Goal: Information Seeking & Learning: Understand process/instructions

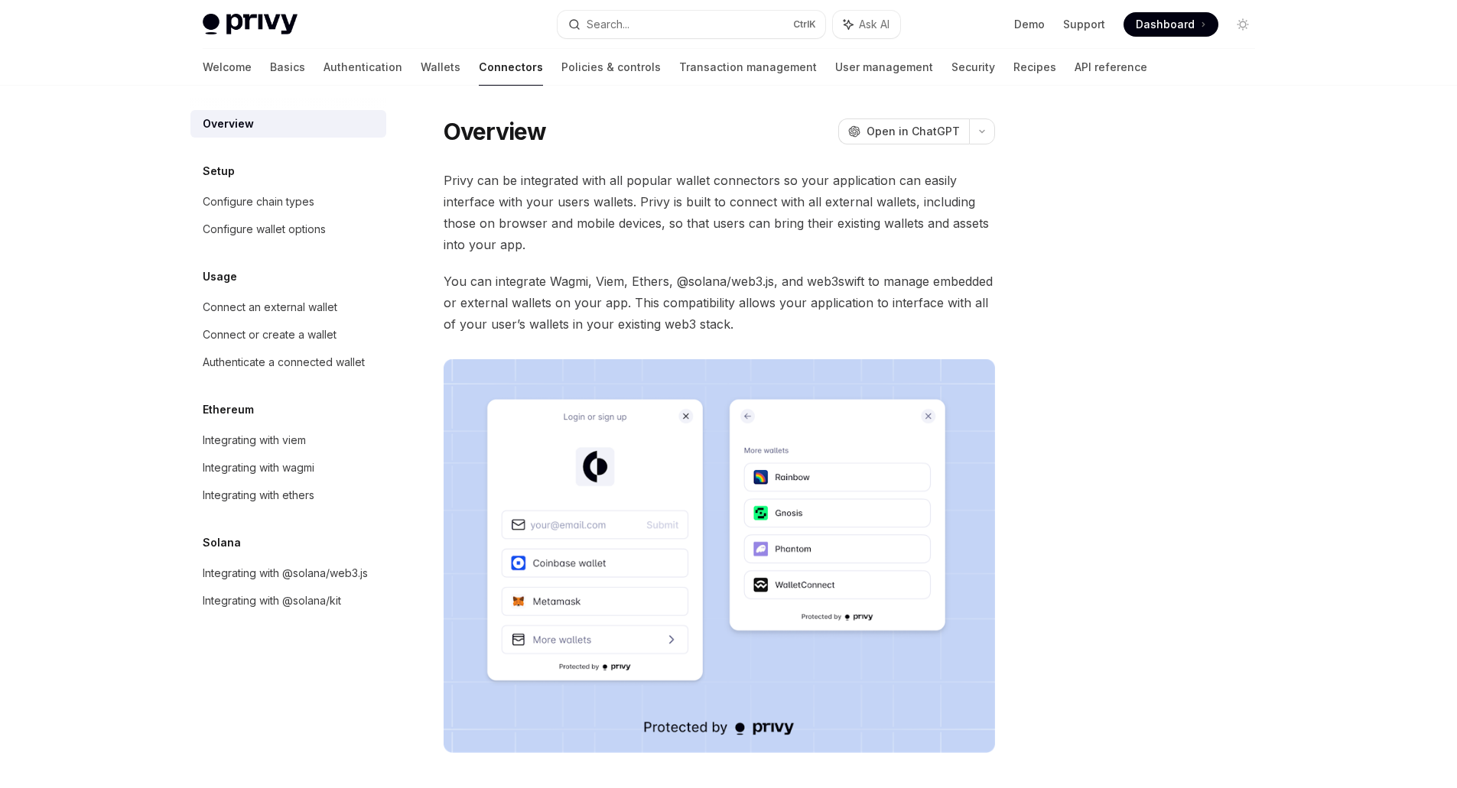
scroll to position [192, 0]
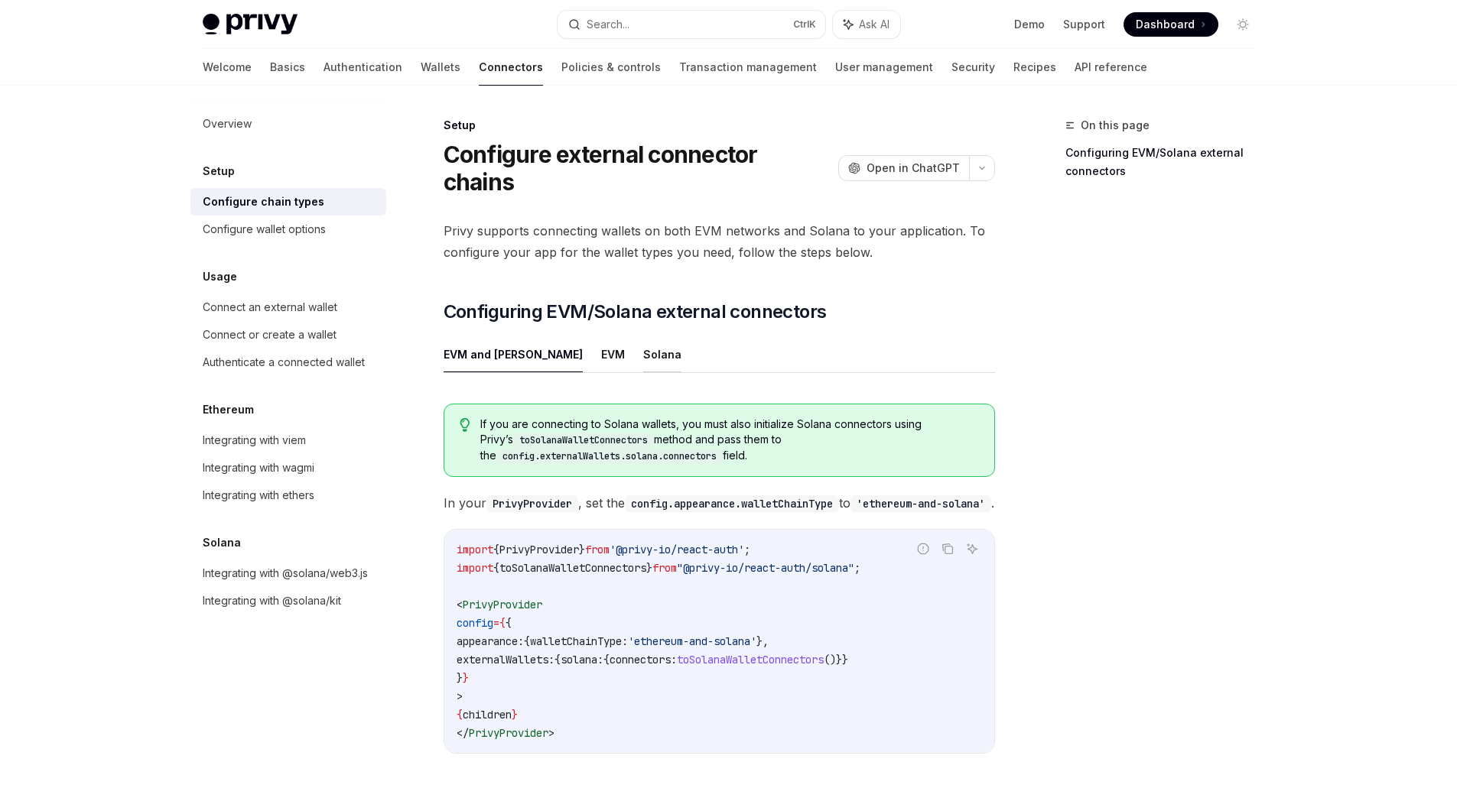
click at [643, 359] on button "Solana" at bounding box center [662, 354] width 38 height 36
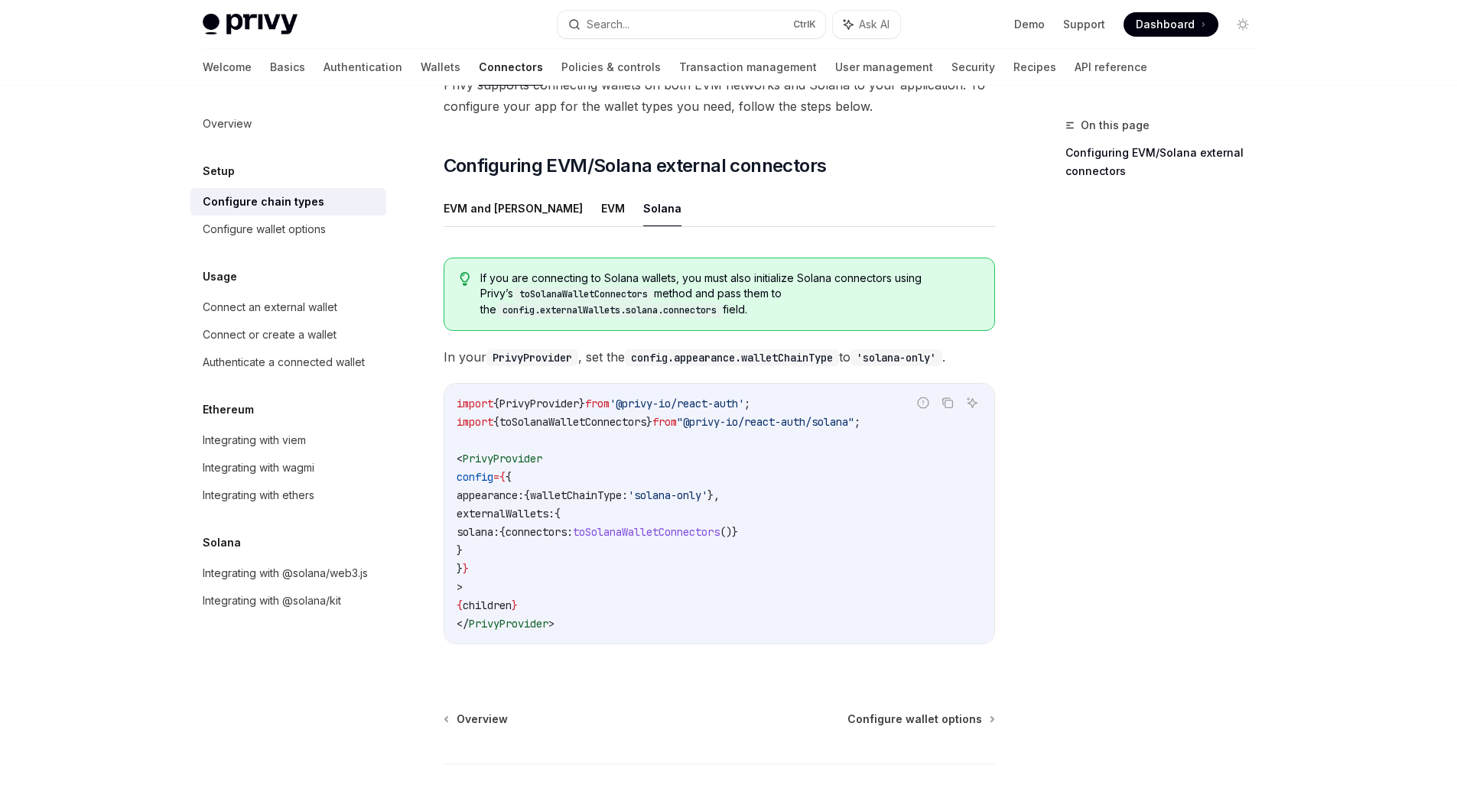
scroll to position [153, 0]
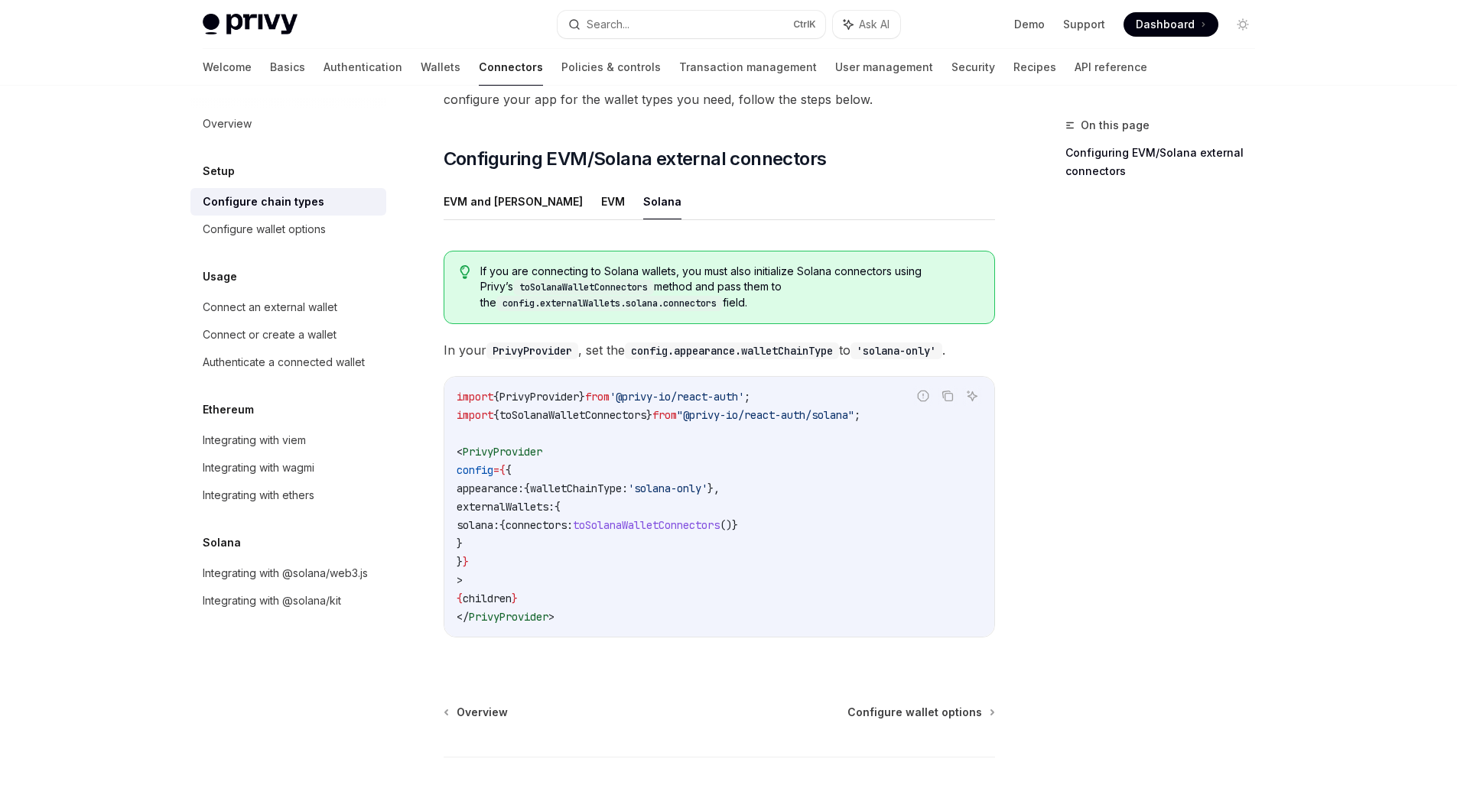
drag, startPoint x: 483, startPoint y: 509, endPoint x: 584, endPoint y: 502, distance: 101.9
click at [554, 502] on span "externalWallets:" at bounding box center [506, 507] width 98 height 14
copy span "externalWallets:"
click at [516, 205] on button "EVM and [PERSON_NAME]" at bounding box center [513, 202] width 139 height 36
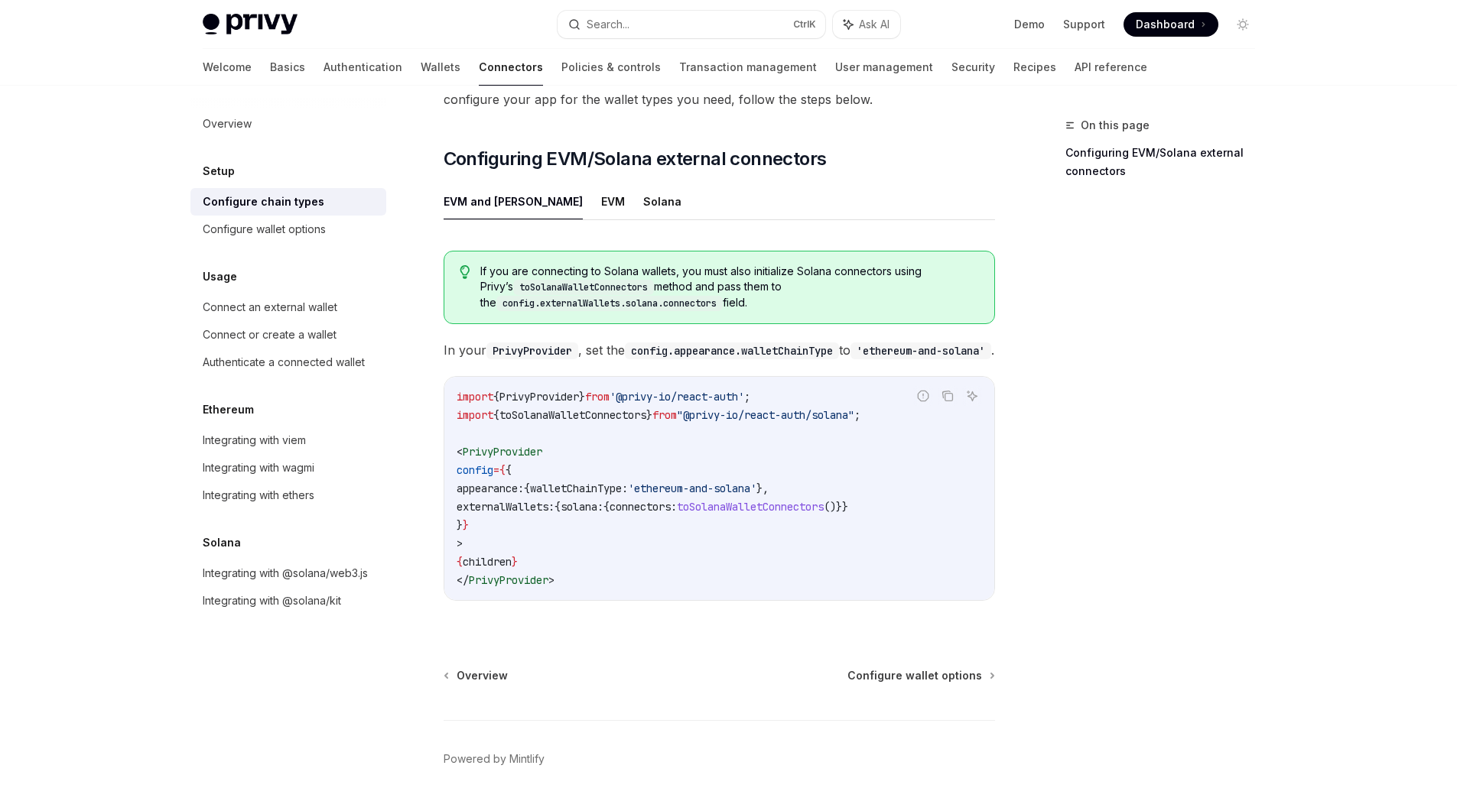
click at [601, 204] on button "EVM" at bounding box center [613, 202] width 24 height 36
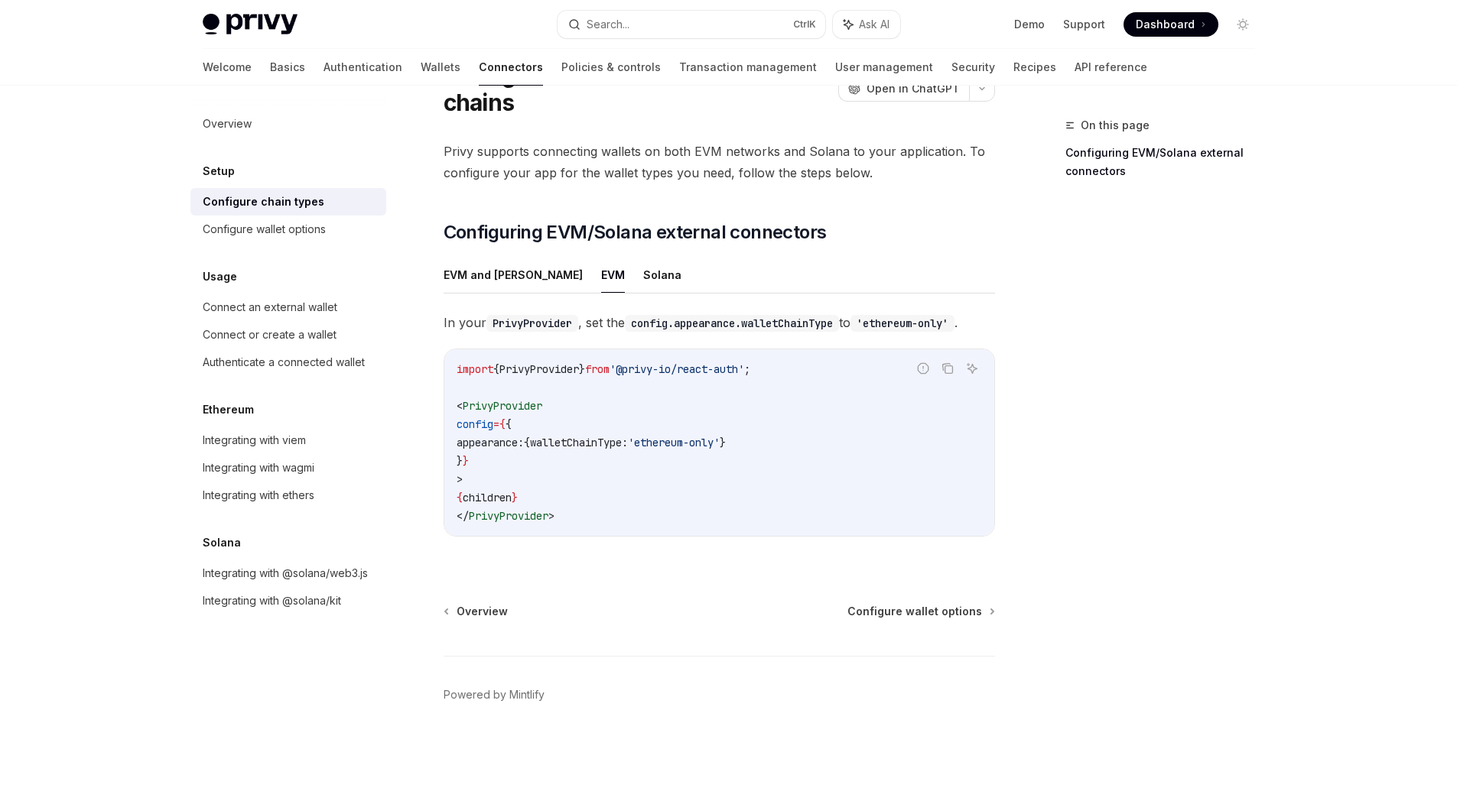
scroll to position [80, 0]
click at [627, 188] on div "Privy supports connecting wallets on both EVM networks and Solana to your appli…" at bounding box center [719, 351] width 551 height 421
click at [643, 265] on button "Solana" at bounding box center [662, 275] width 38 height 36
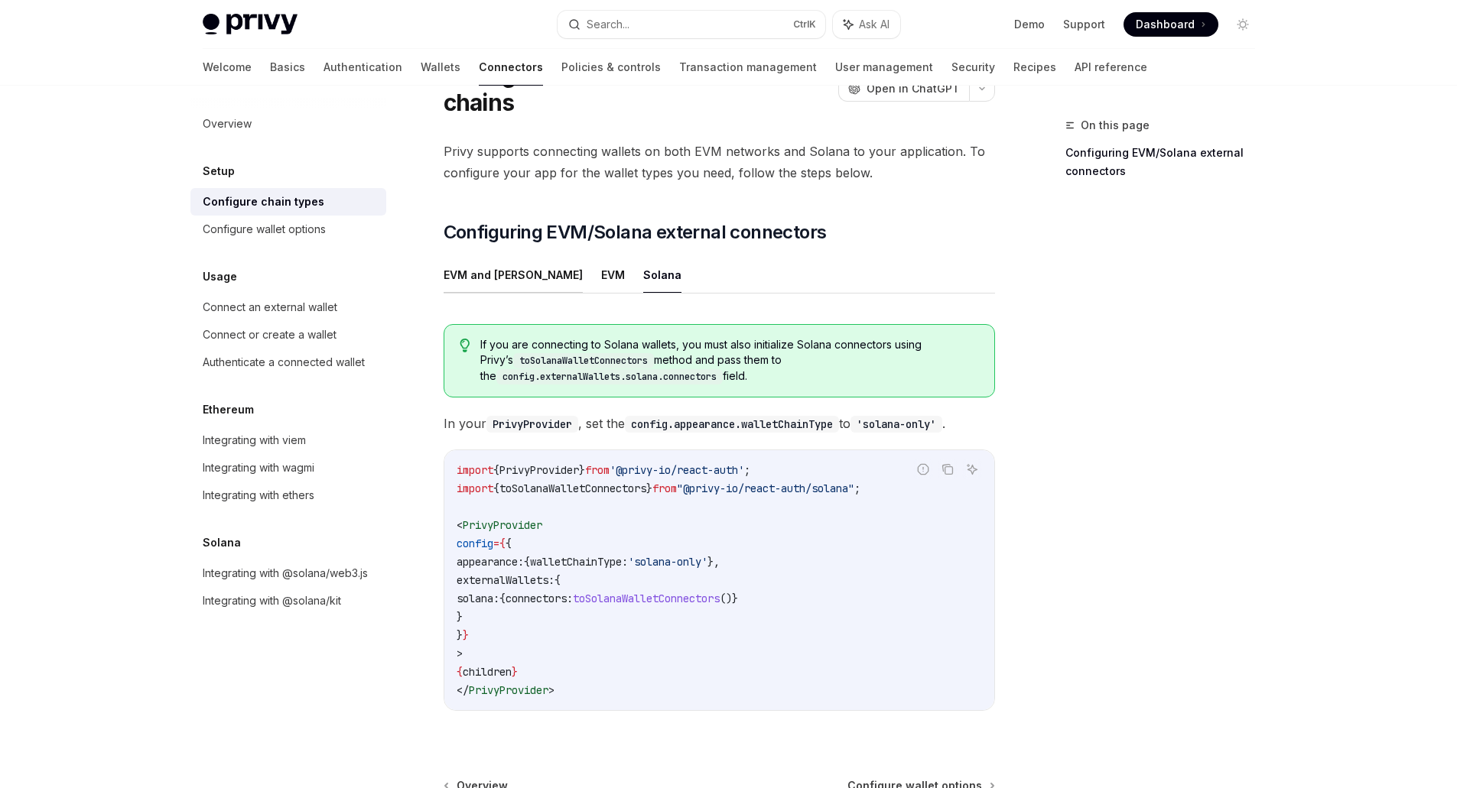
click at [496, 283] on button "EVM and [PERSON_NAME]" at bounding box center [513, 275] width 139 height 36
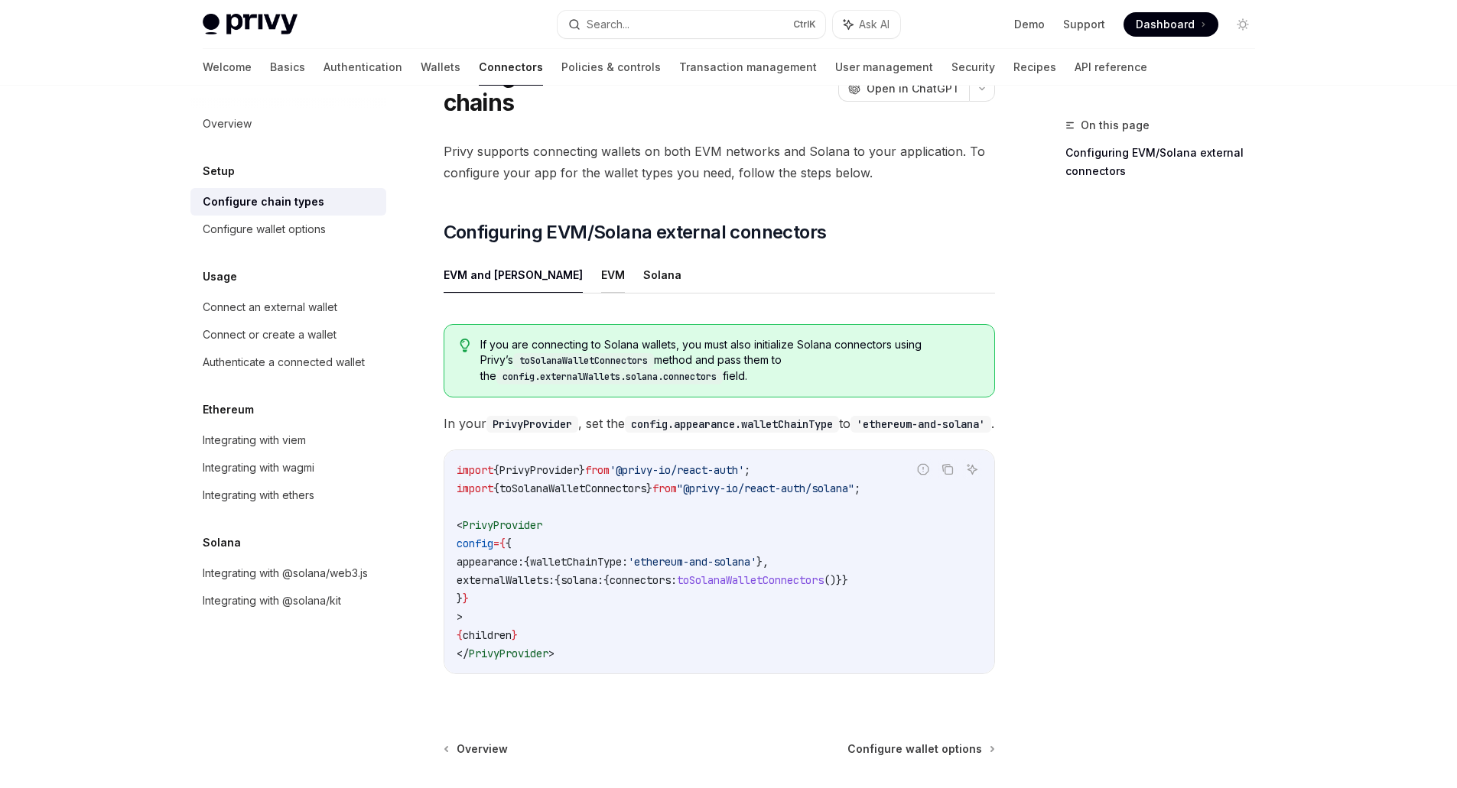
click at [601, 279] on button "EVM" at bounding box center [613, 275] width 24 height 36
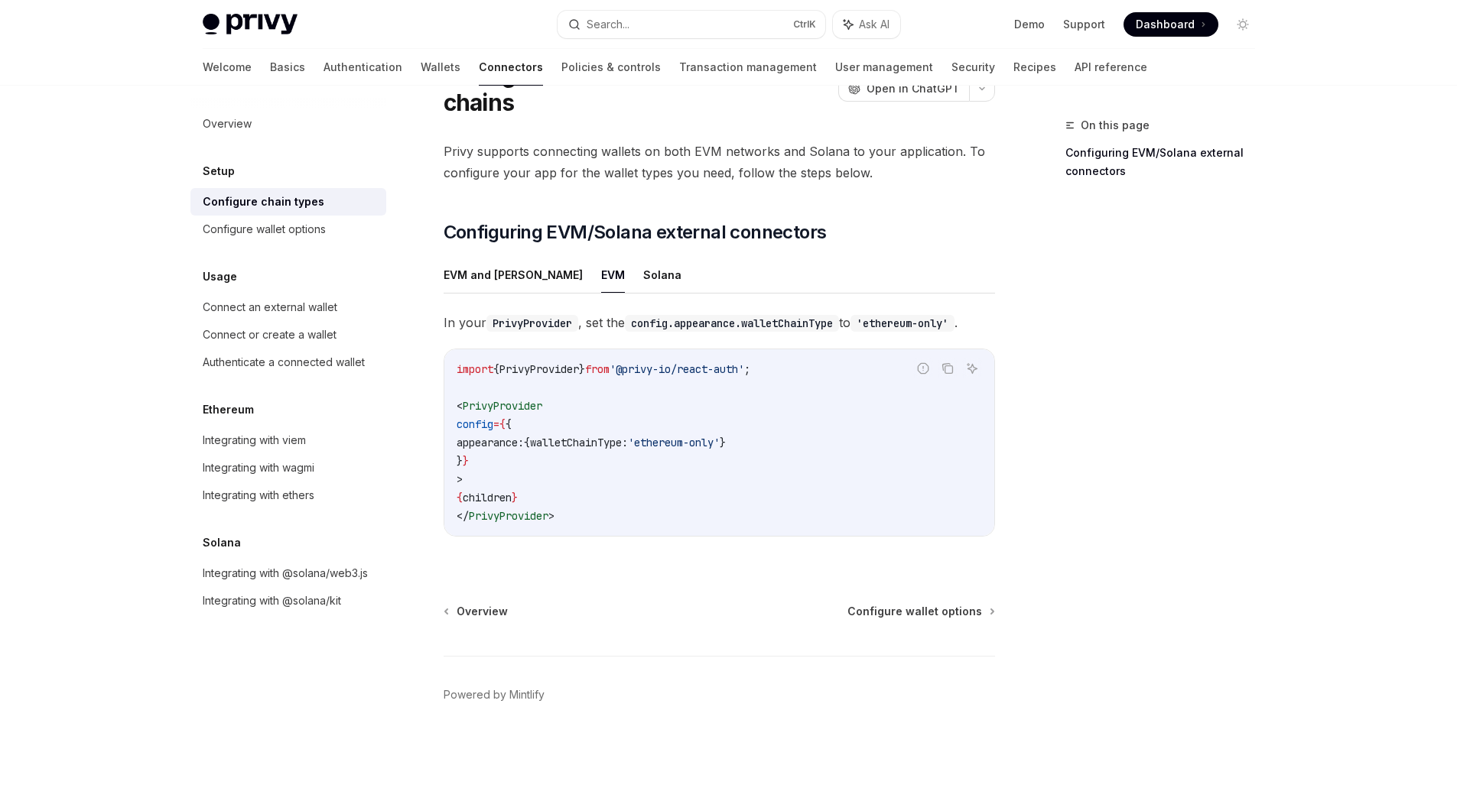
click at [643, 291] on button "Solana" at bounding box center [662, 275] width 38 height 36
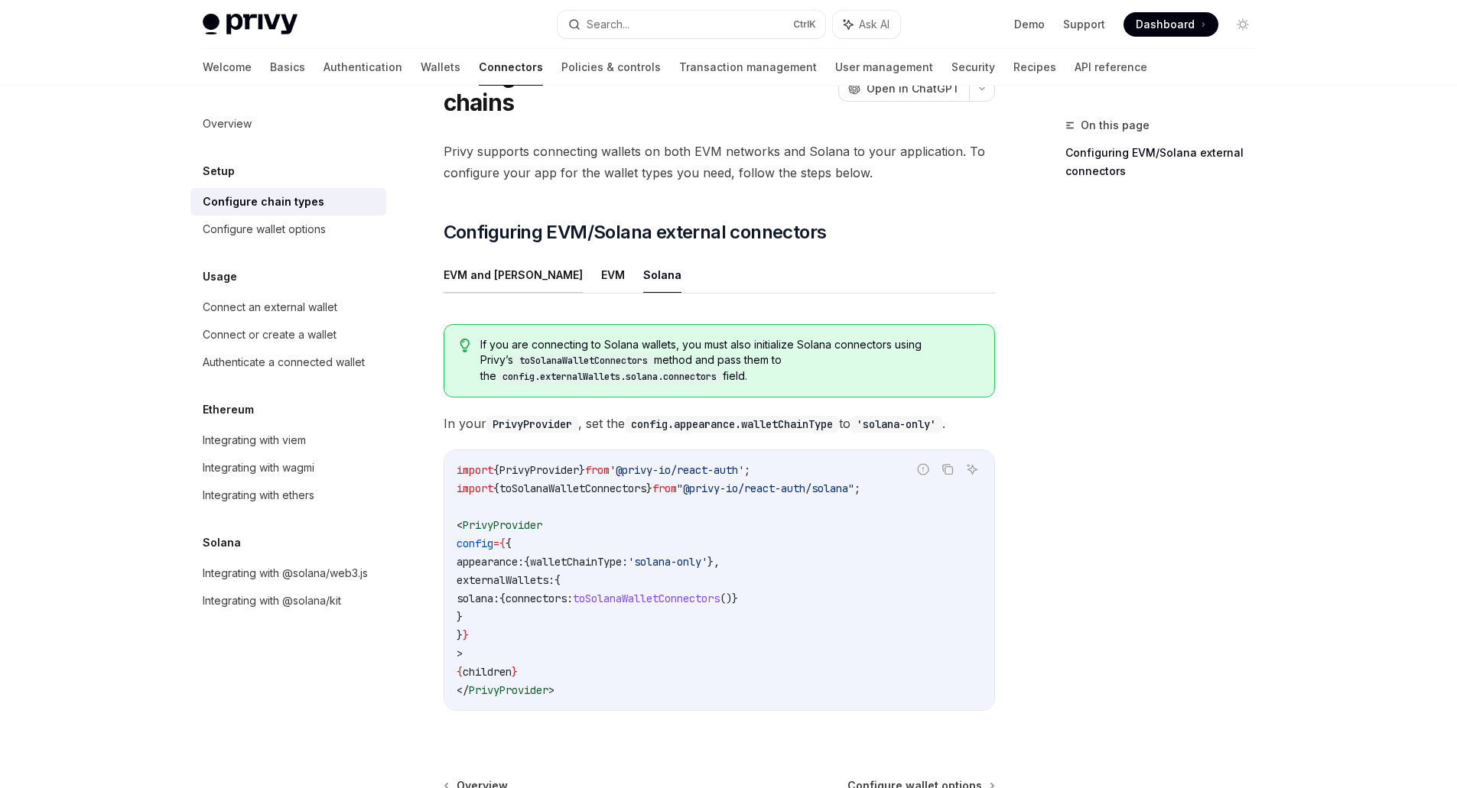
click at [491, 278] on button "EVM and [PERSON_NAME]" at bounding box center [513, 275] width 139 height 36
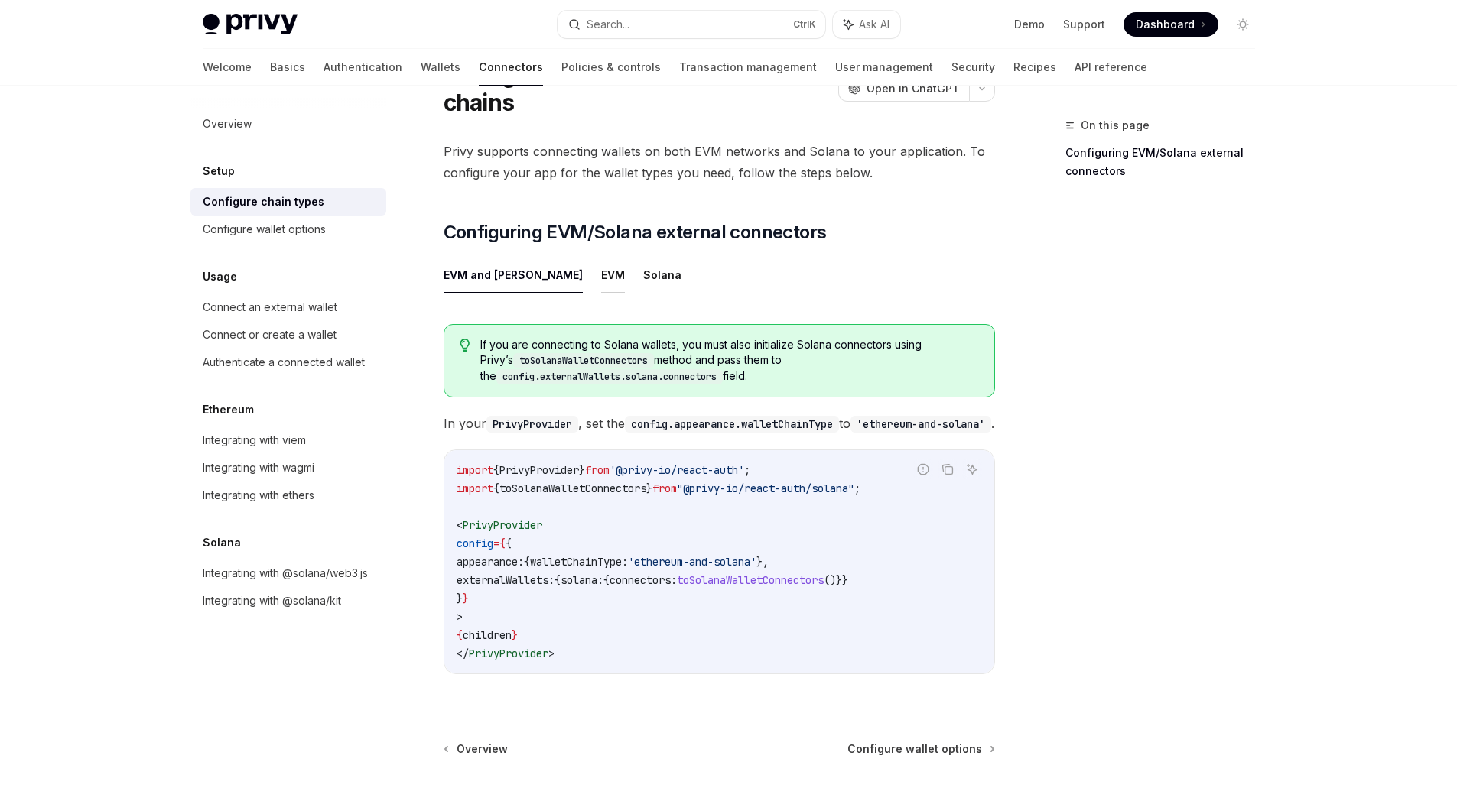
click at [601, 275] on button "EVM" at bounding box center [613, 275] width 24 height 36
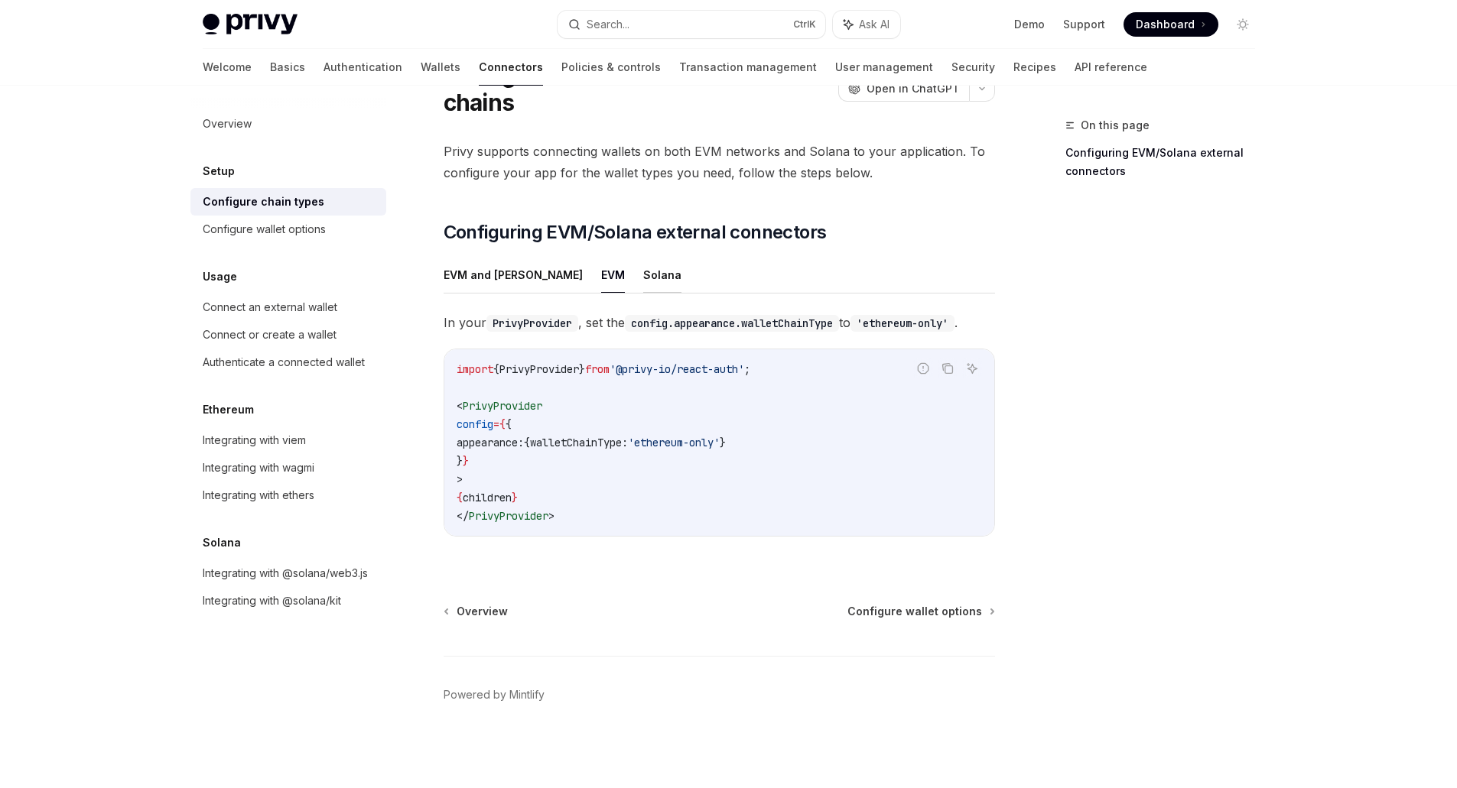
click at [643, 279] on button "Solana" at bounding box center [662, 275] width 38 height 36
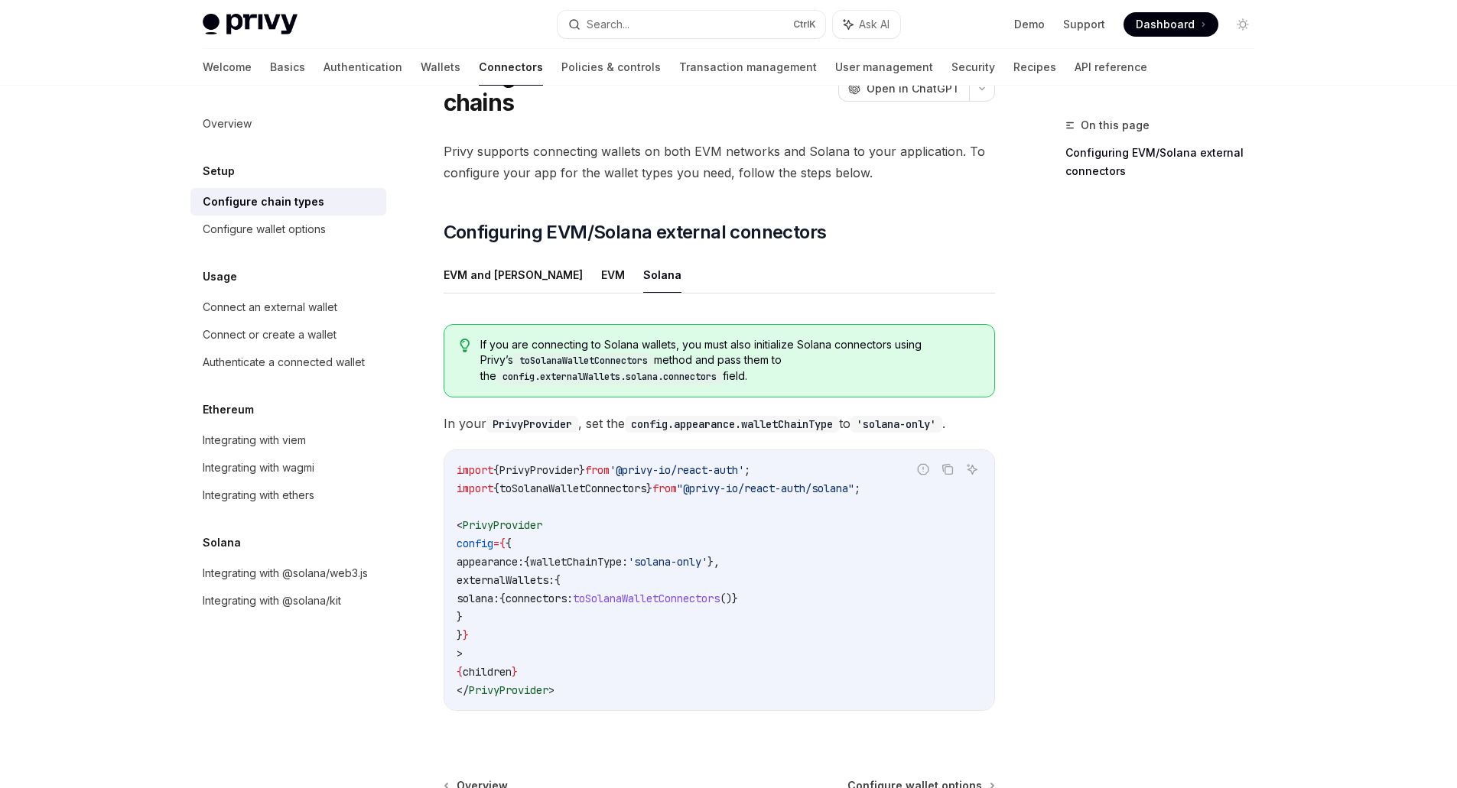
click at [532, 424] on code "PrivyProvider" at bounding box center [532, 424] width 92 height 17
copy code "PrivyProvider"
click at [626, 489] on span "toSolanaWalletConnectors" at bounding box center [572, 489] width 147 height 14
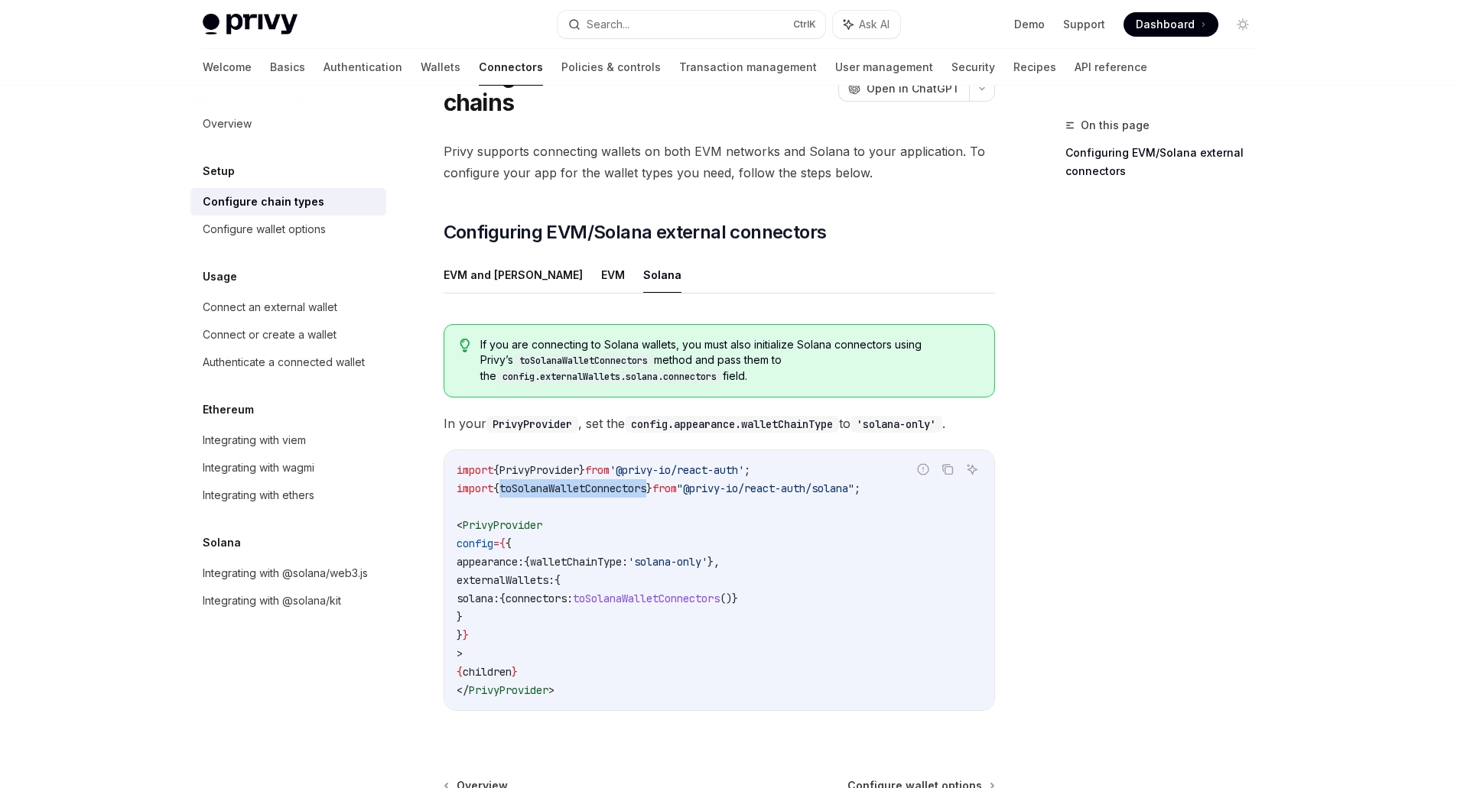
copy span "toSolanaWalletConnectors"
drag, startPoint x: 899, startPoint y: 489, endPoint x: 451, endPoint y: 491, distance: 447.4
click at [451, 491] on div "Report incorrect code Copy Ask AI import { PrivyProvider } from '@privy-io/reac…" at bounding box center [719, 581] width 551 height 262
drag, startPoint x: 596, startPoint y: 486, endPoint x: 496, endPoint y: 490, distance: 99.5
click at [594, 486] on span "toSolanaWalletConnectors" at bounding box center [572, 489] width 147 height 14
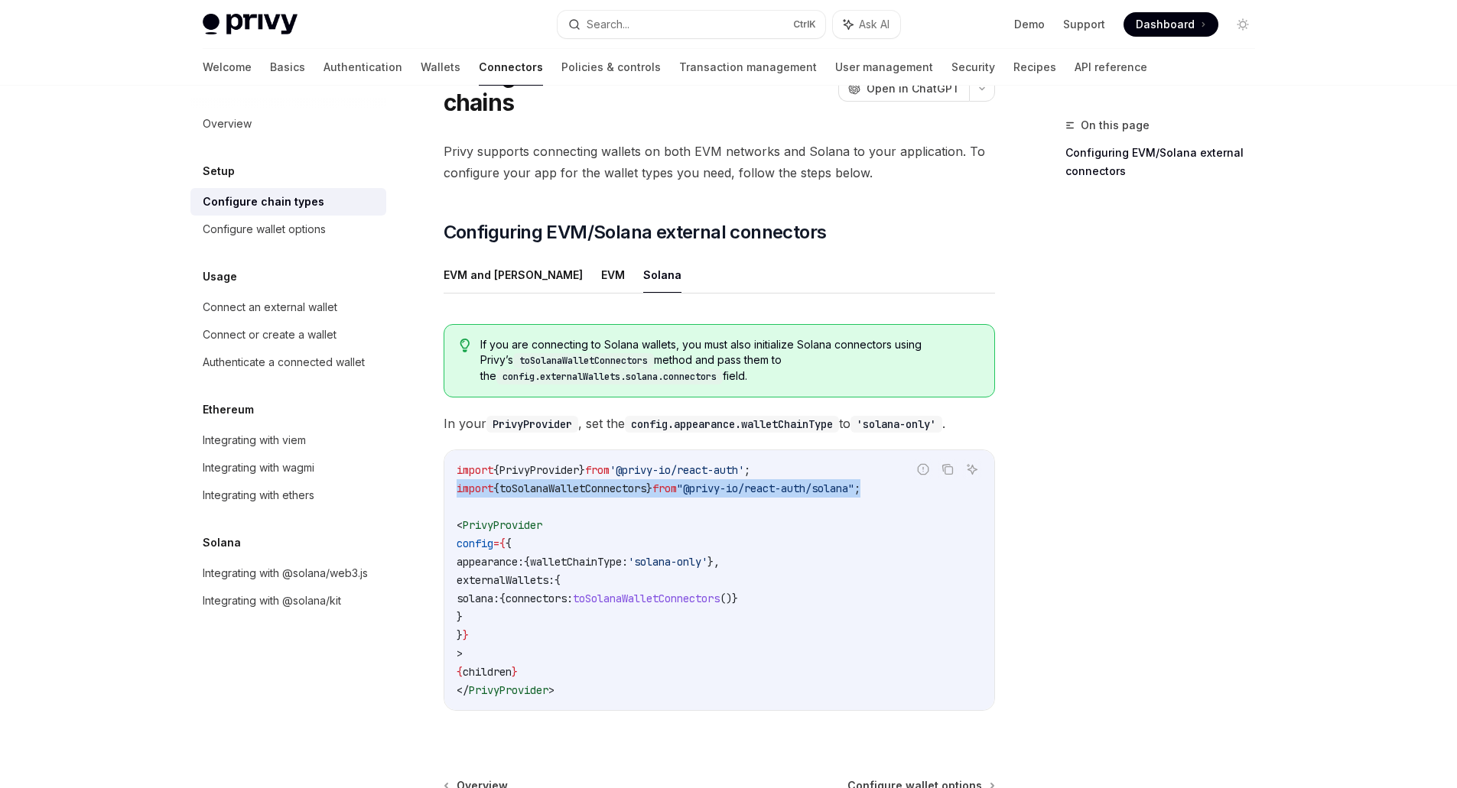
drag, startPoint x: 465, startPoint y: 492, endPoint x: 898, endPoint y: 484, distance: 432.9
click at [860, 484] on span "import { toSolanaWalletConnectors } from "@privy-io/react-auth/solana" ;" at bounding box center [659, 489] width 404 height 14
copy span "import { toSolanaWalletConnectors } from "@privy-io/react-auth/solana" ;"
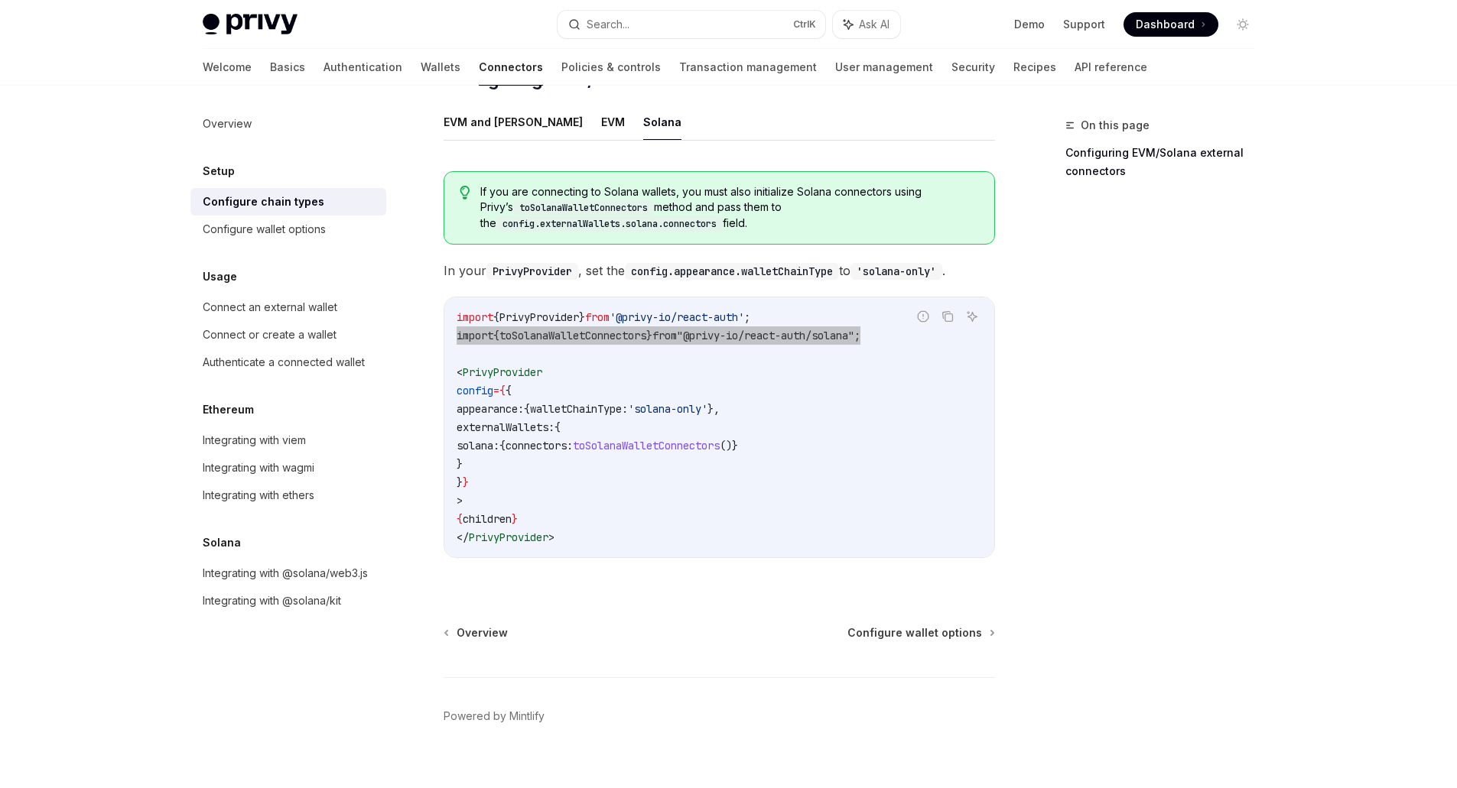
scroll to position [156, 0]
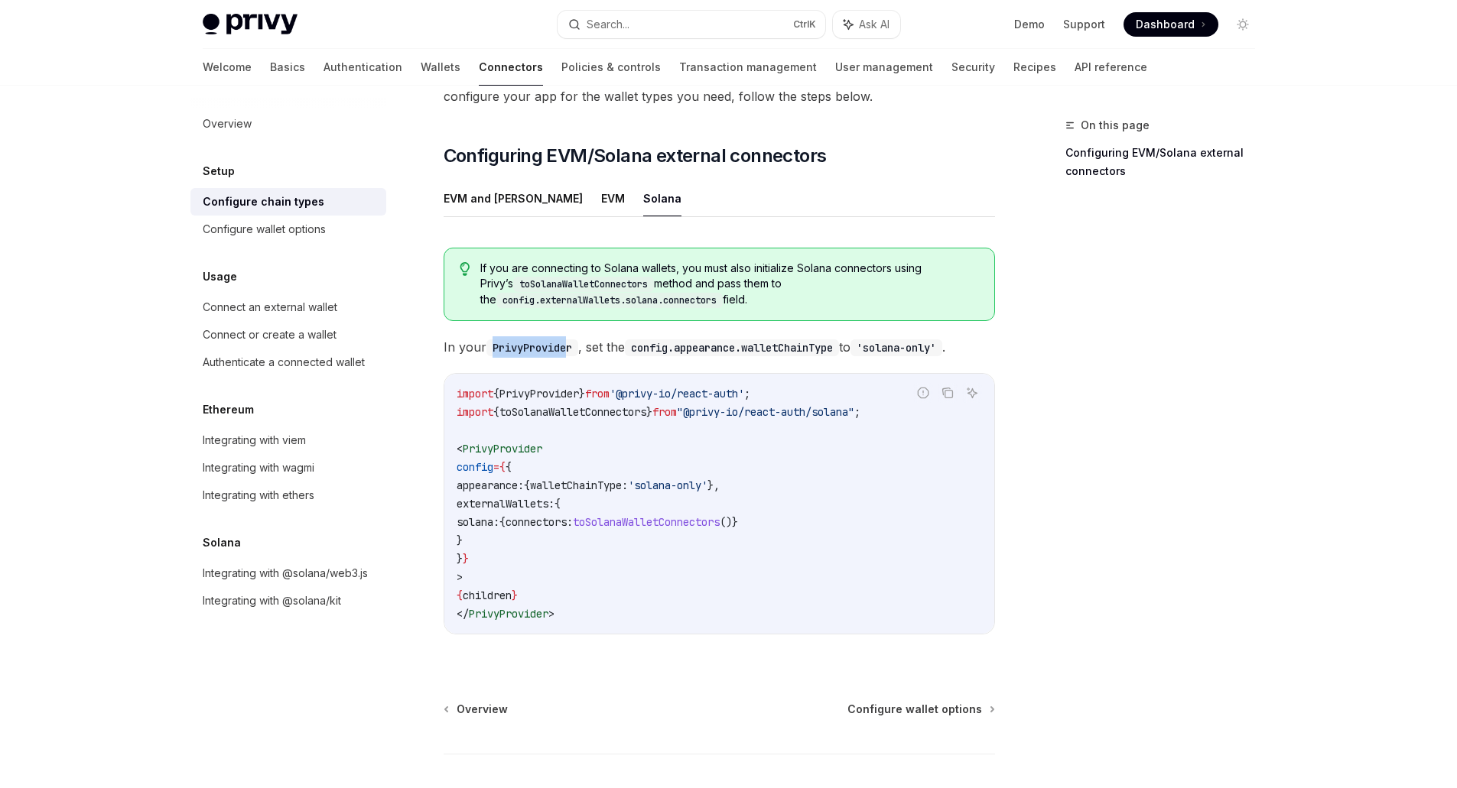
drag, startPoint x: 491, startPoint y: 348, endPoint x: 624, endPoint y: 348, distance: 133.1
click at [576, 343] on code "PrivyProvider" at bounding box center [532, 348] width 92 height 17
click at [629, 349] on span "In your PrivyProvider , set the config.appearance.walletChainType to 'solana-on…" at bounding box center [719, 346] width 551 height 21
drag, startPoint x: 645, startPoint y: 348, endPoint x: 809, endPoint y: 343, distance: 163.7
click at [775, 344] on code "config.appearance.walletChainType" at bounding box center [732, 348] width 214 height 17
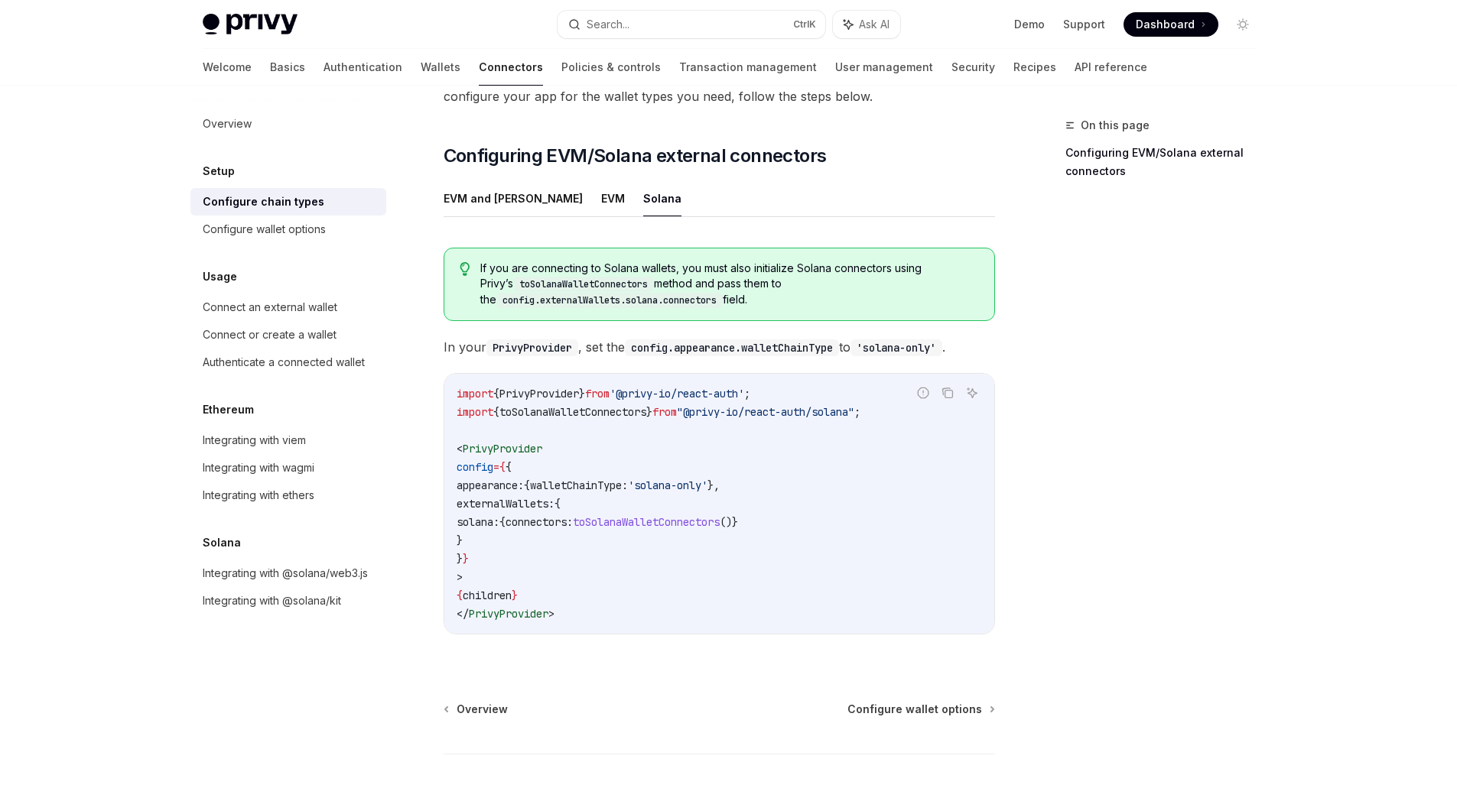
click at [816, 342] on code "config.appearance.walletChainType" at bounding box center [732, 348] width 214 height 17
drag, startPoint x: 830, startPoint y: 353, endPoint x: 861, endPoint y: 355, distance: 31.4
click at [839, 355] on code "config.appearance.walletChainType" at bounding box center [732, 348] width 214 height 17
click at [864, 355] on span "In your PrivyProvider , set the config.appearance.walletChainType to 'solana-on…" at bounding box center [719, 346] width 551 height 21
click at [910, 346] on code "'solana-only'" at bounding box center [896, 348] width 92 height 17
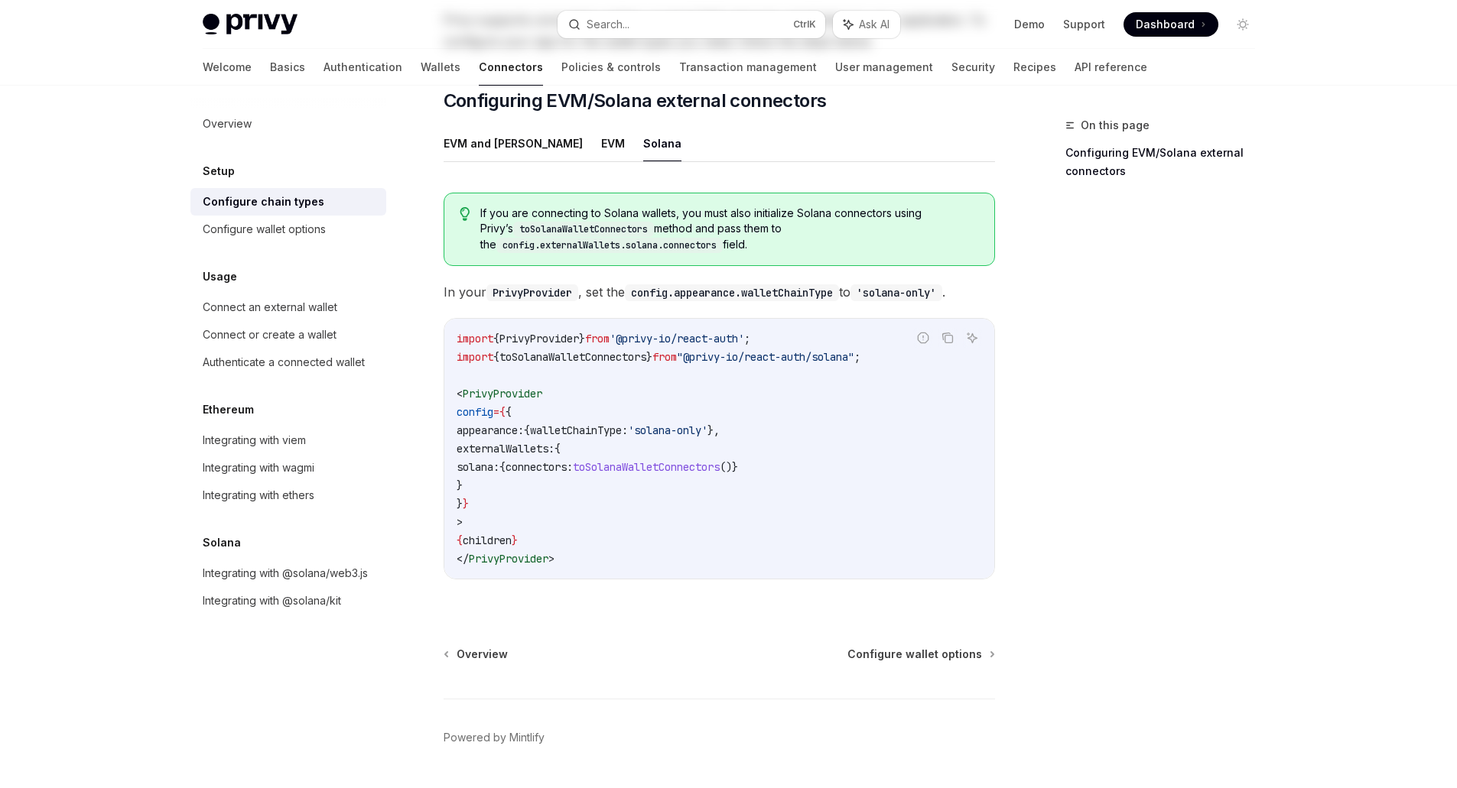
scroll to position [254, 0]
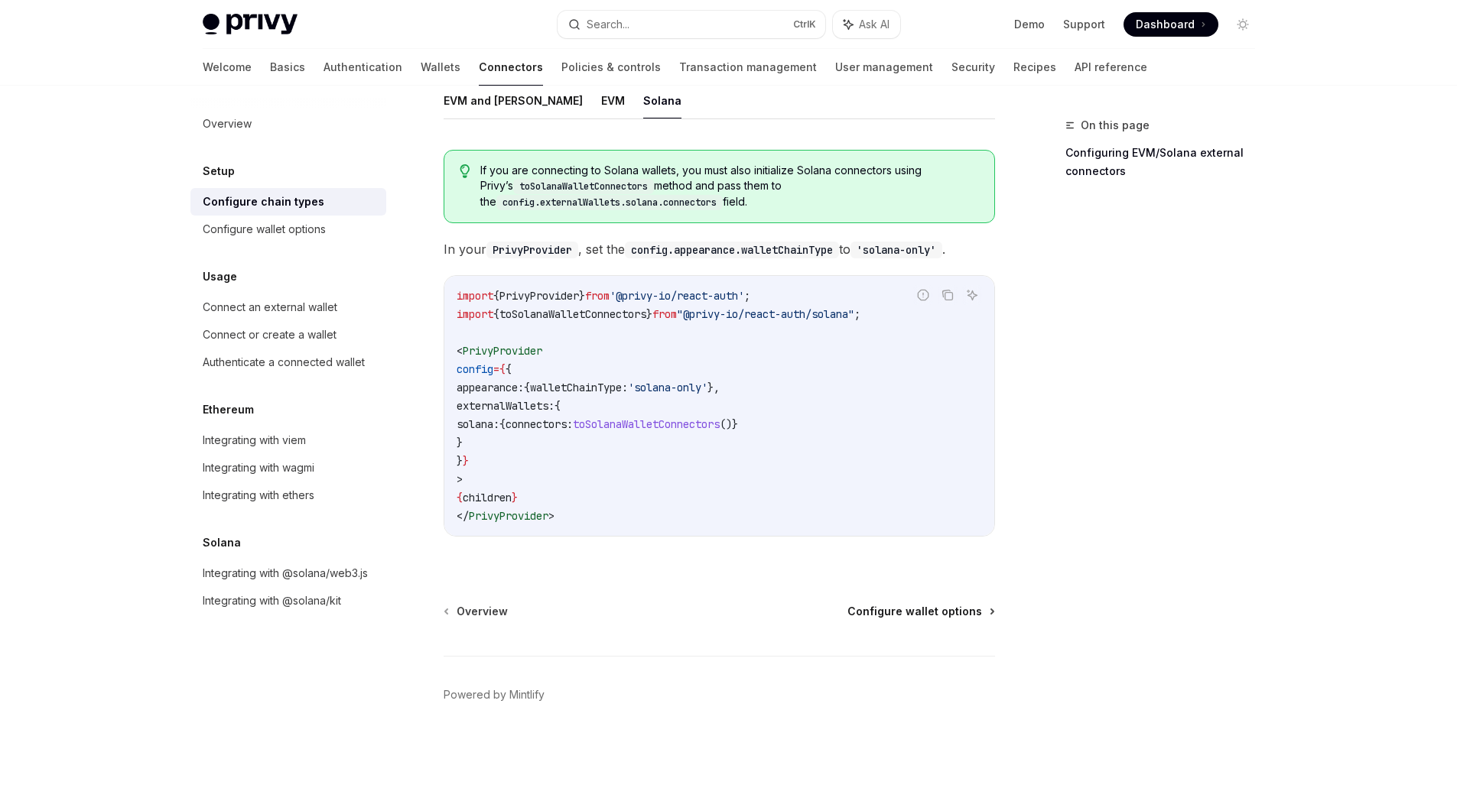
click at [920, 610] on span "Configure wallet options" at bounding box center [914, 611] width 135 height 15
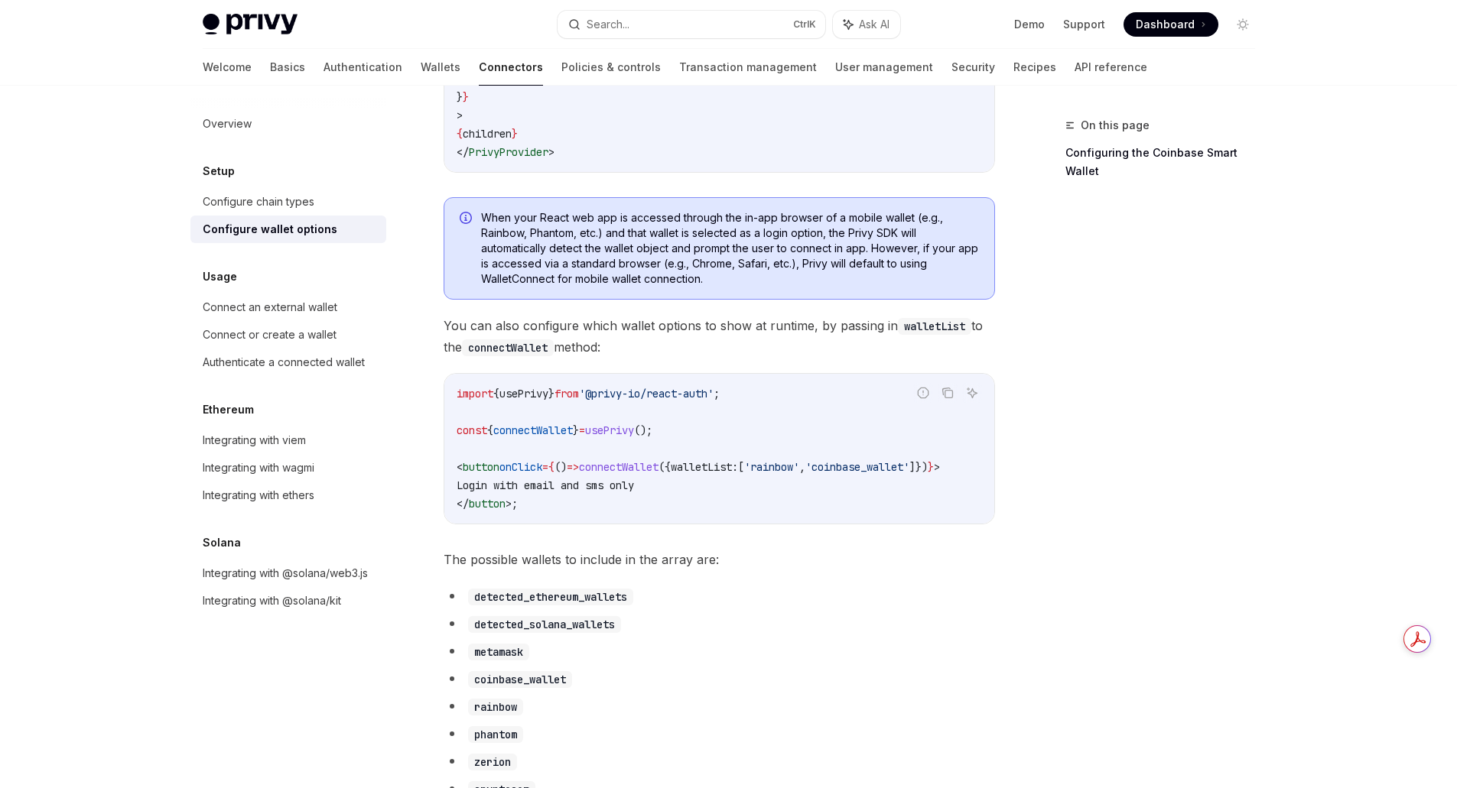
click at [698, 524] on div "import { usePrivy } from '@privy-io/react-auth' ; const { connectWallet } = use…" at bounding box center [719, 449] width 550 height 150
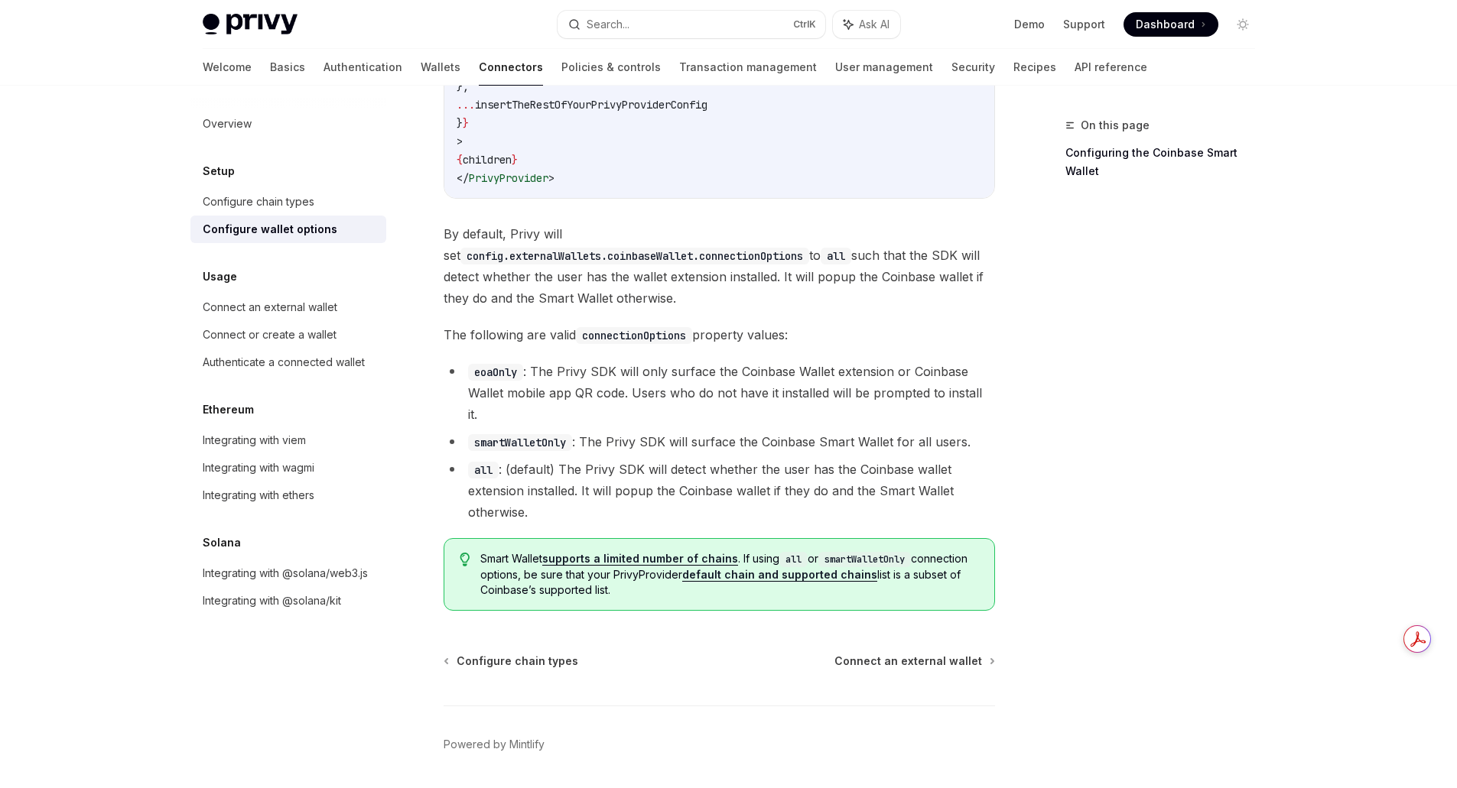
scroll to position [2083, 0]
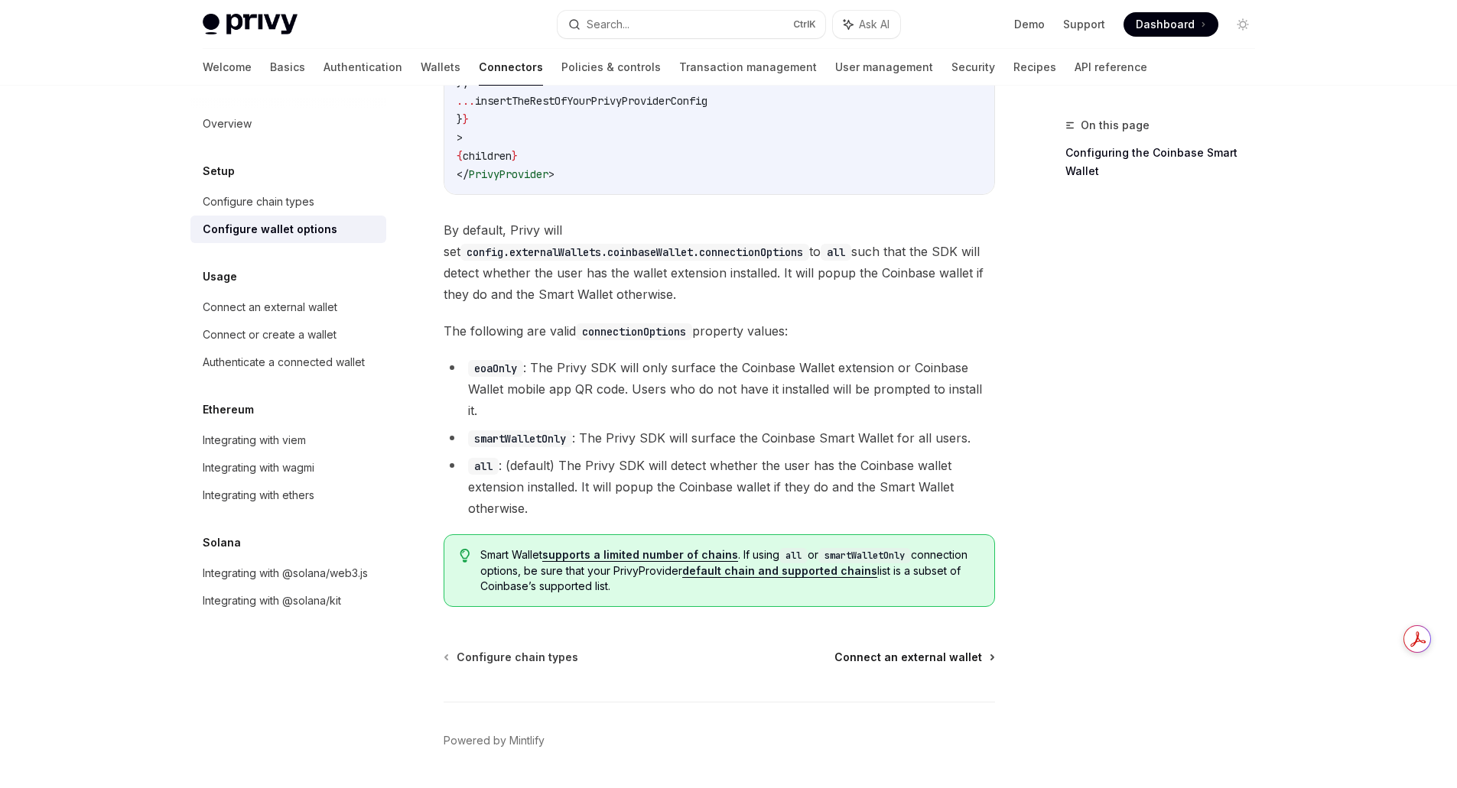
click at [901, 650] on span "Connect an external wallet" at bounding box center [908, 657] width 148 height 15
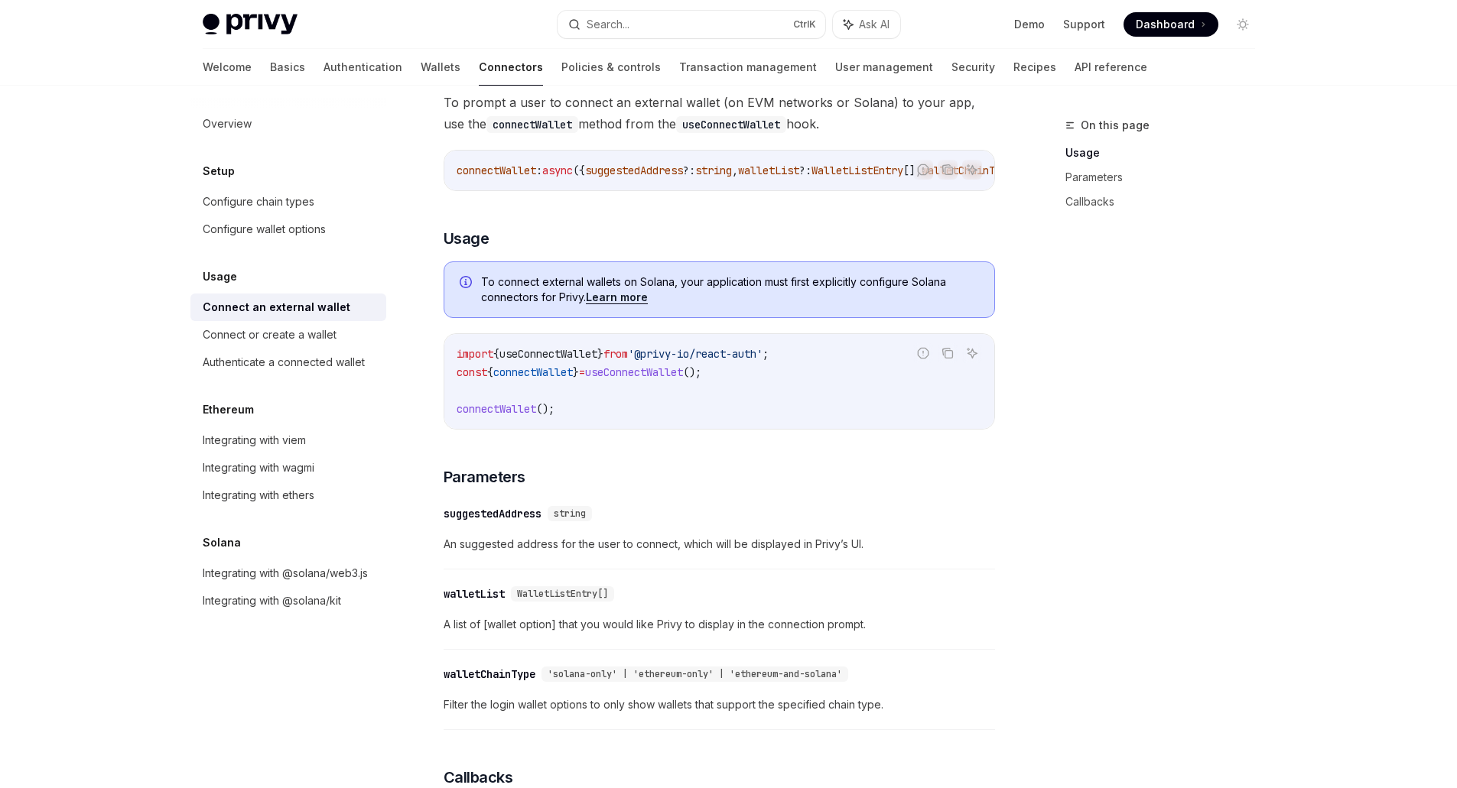
scroll to position [153, 0]
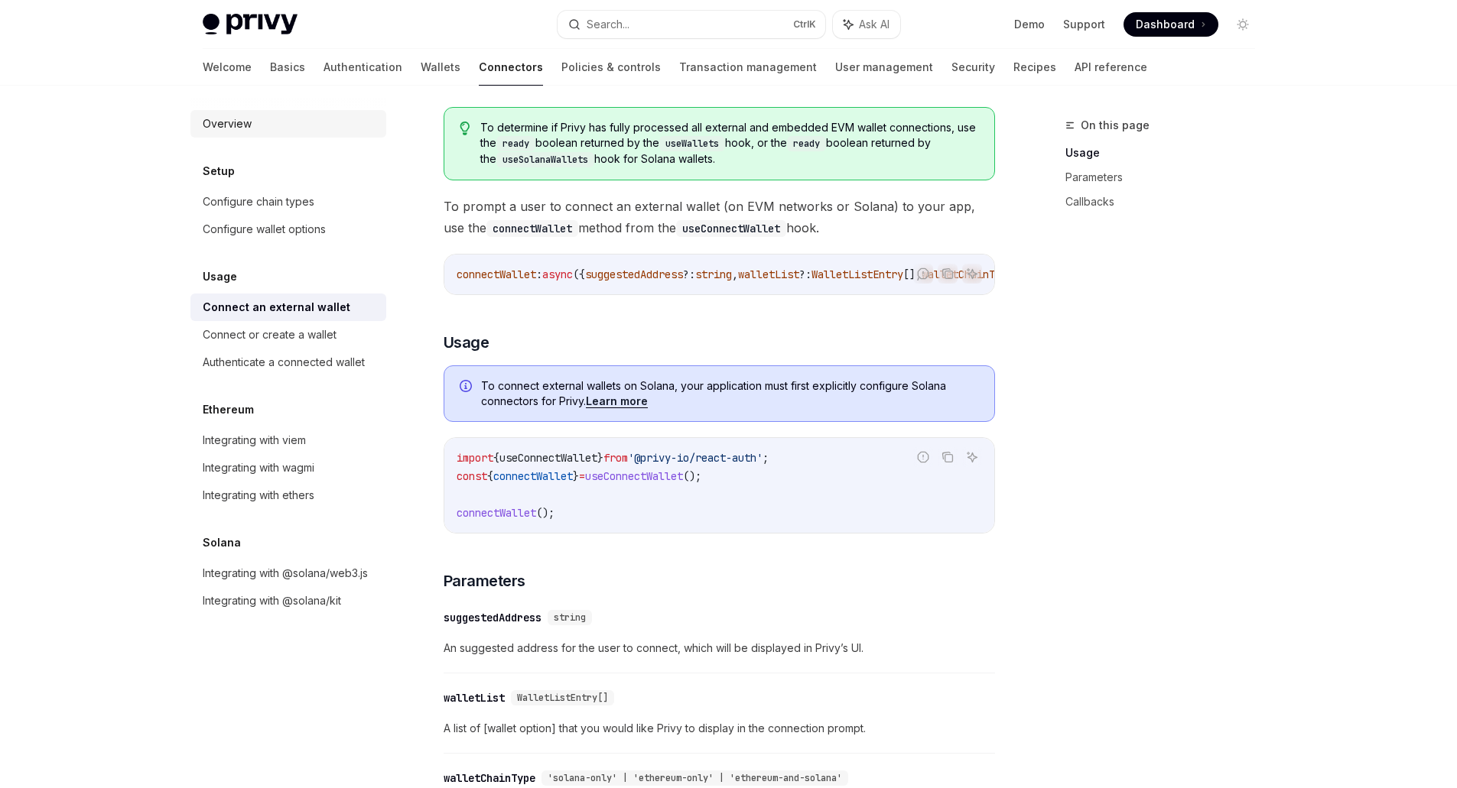
click at [225, 126] on div "Overview" at bounding box center [227, 124] width 49 height 18
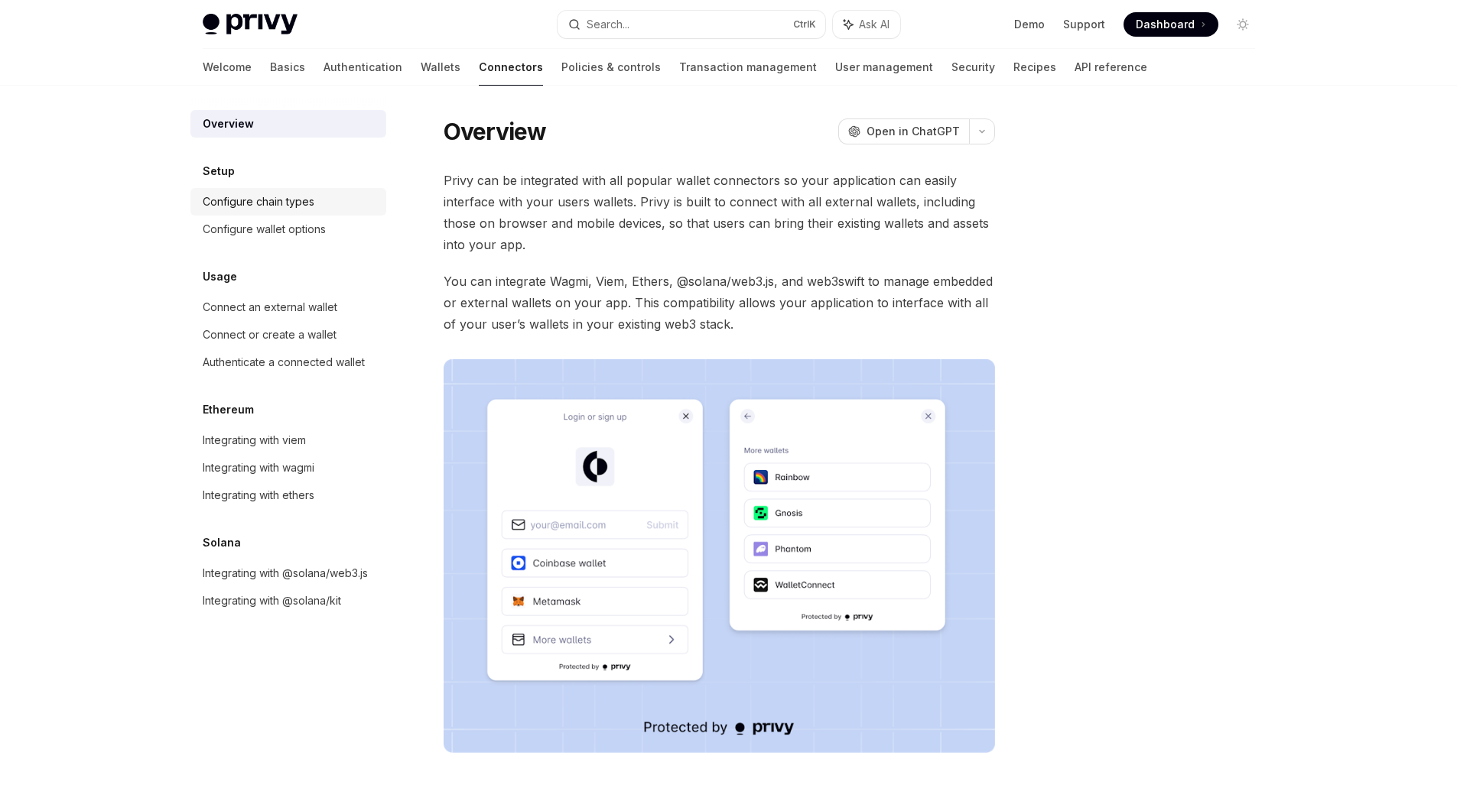
click at [235, 194] on div "Configure chain types" at bounding box center [259, 202] width 112 height 18
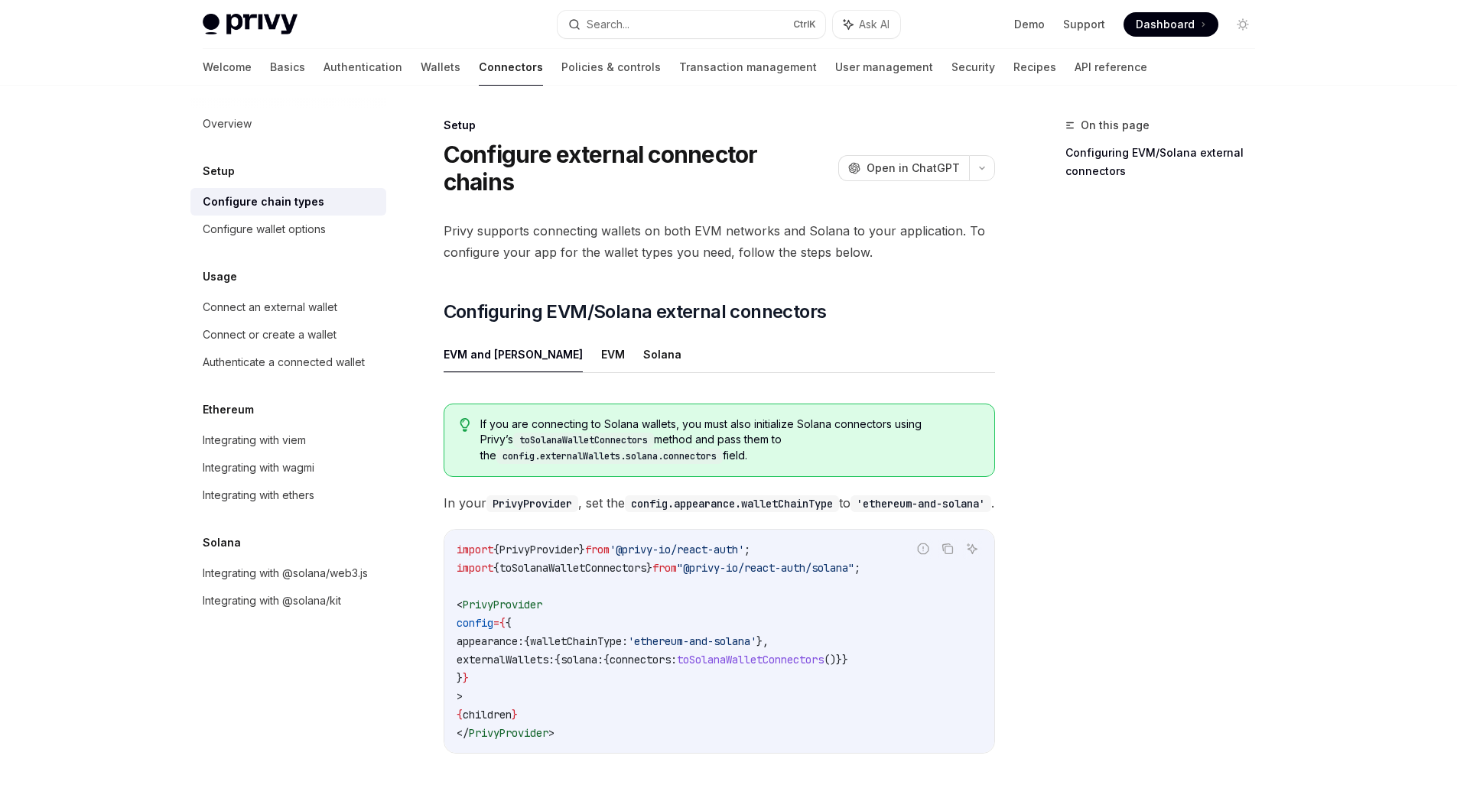
click at [221, 172] on h5 "Setup" at bounding box center [219, 171] width 32 height 18
click at [228, 125] on div "Overview" at bounding box center [227, 124] width 49 height 18
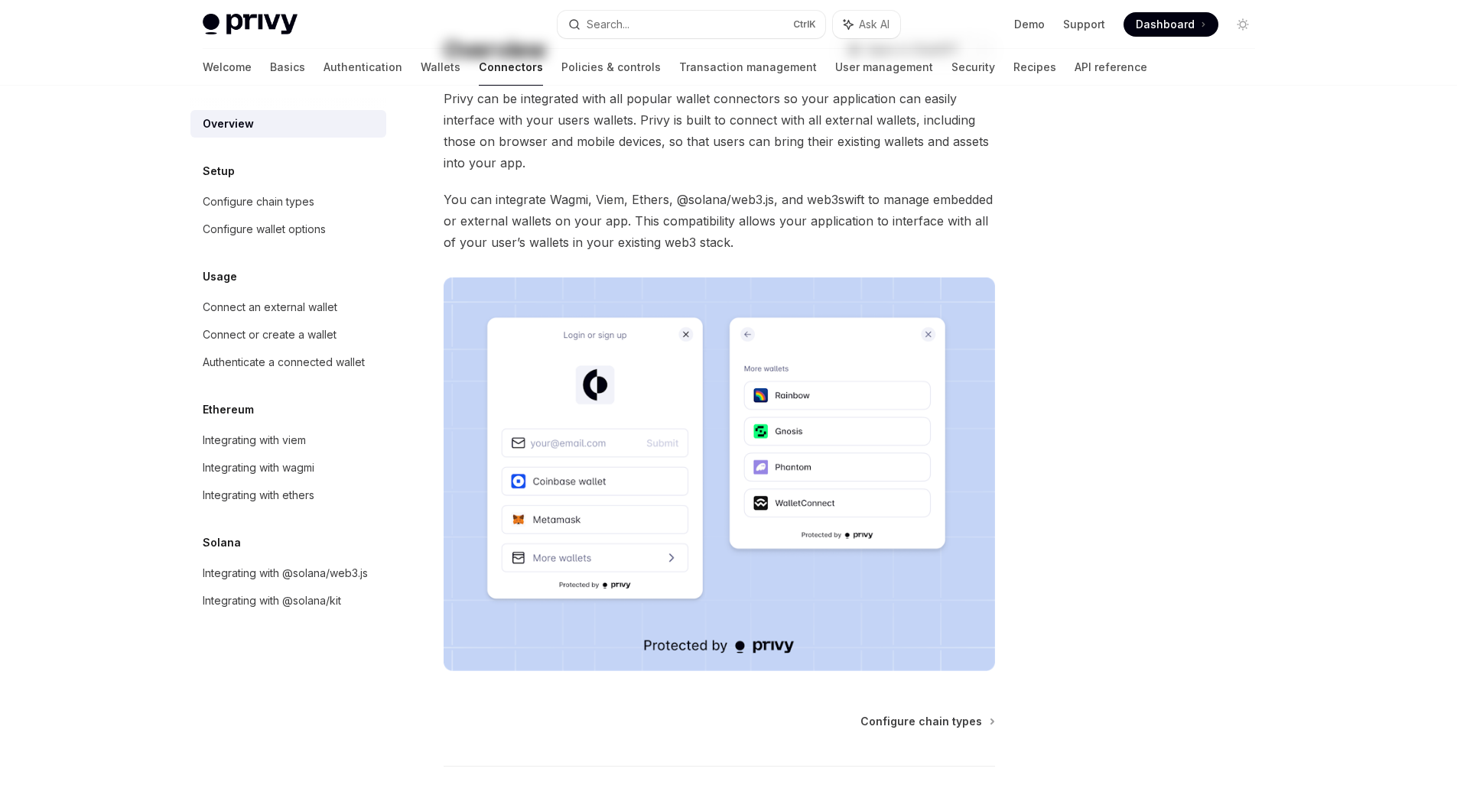
scroll to position [192, 0]
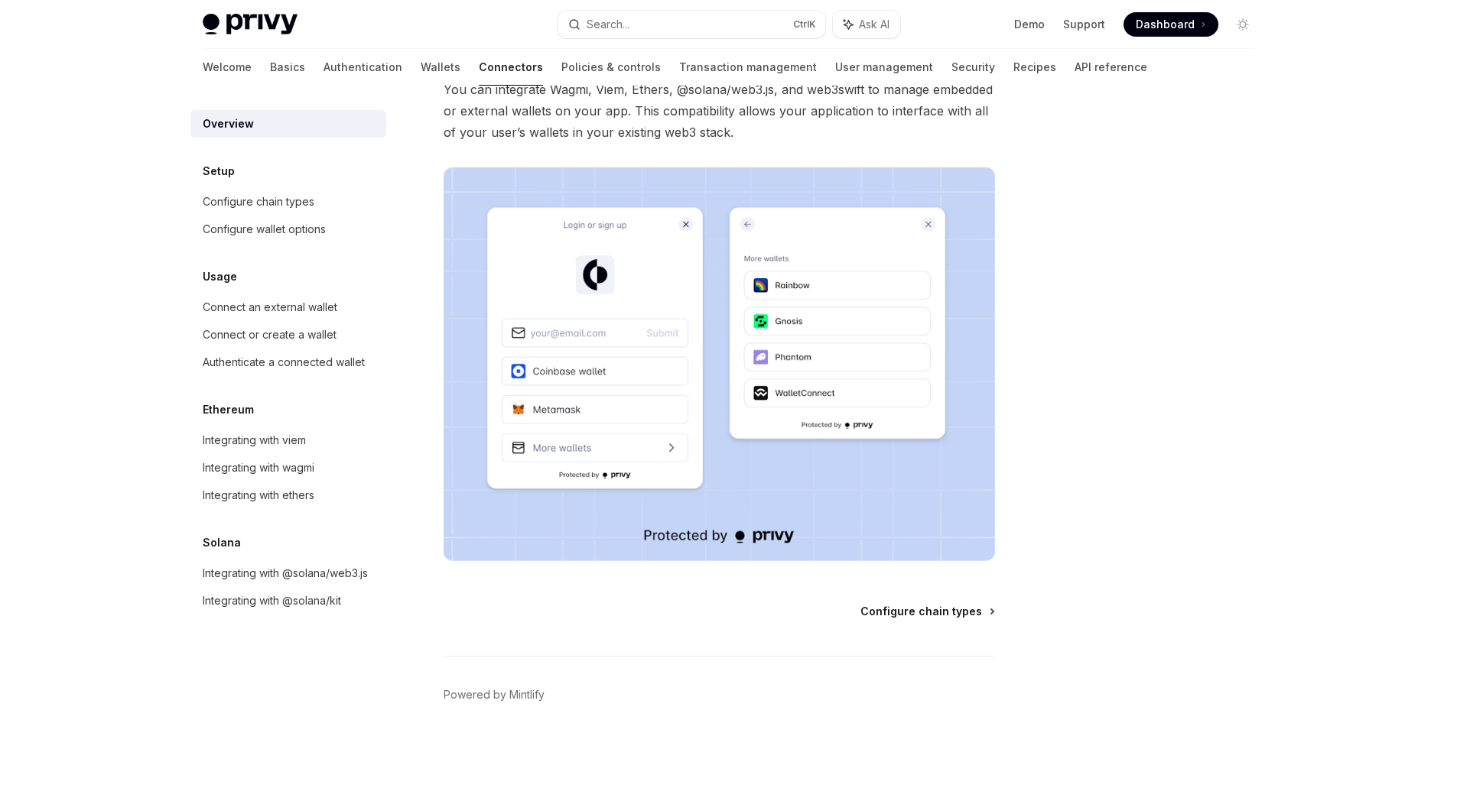
click at [948, 610] on span "Configure chain types" at bounding box center [921, 611] width 122 height 15
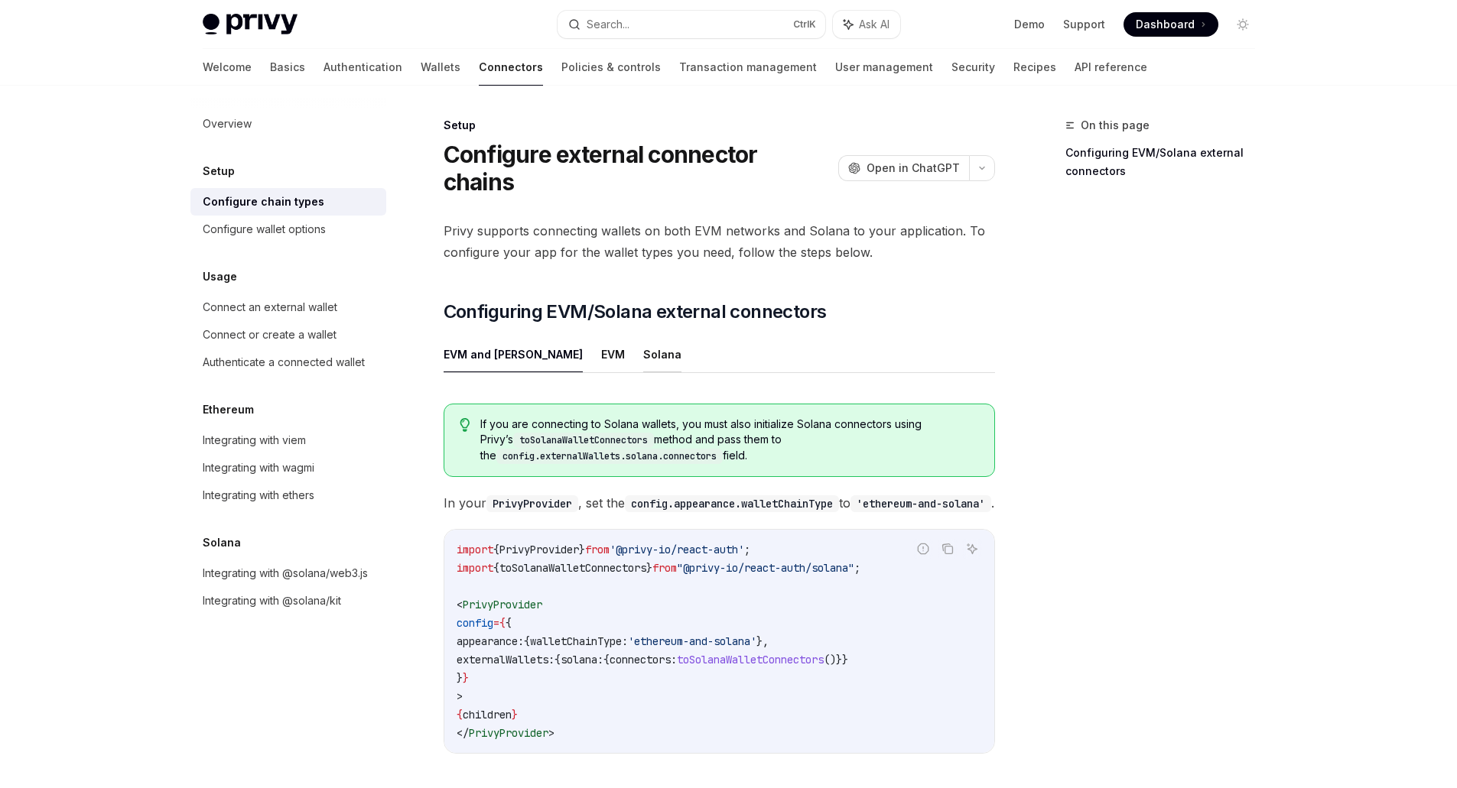
click at [643, 362] on button "Solana" at bounding box center [662, 354] width 38 height 36
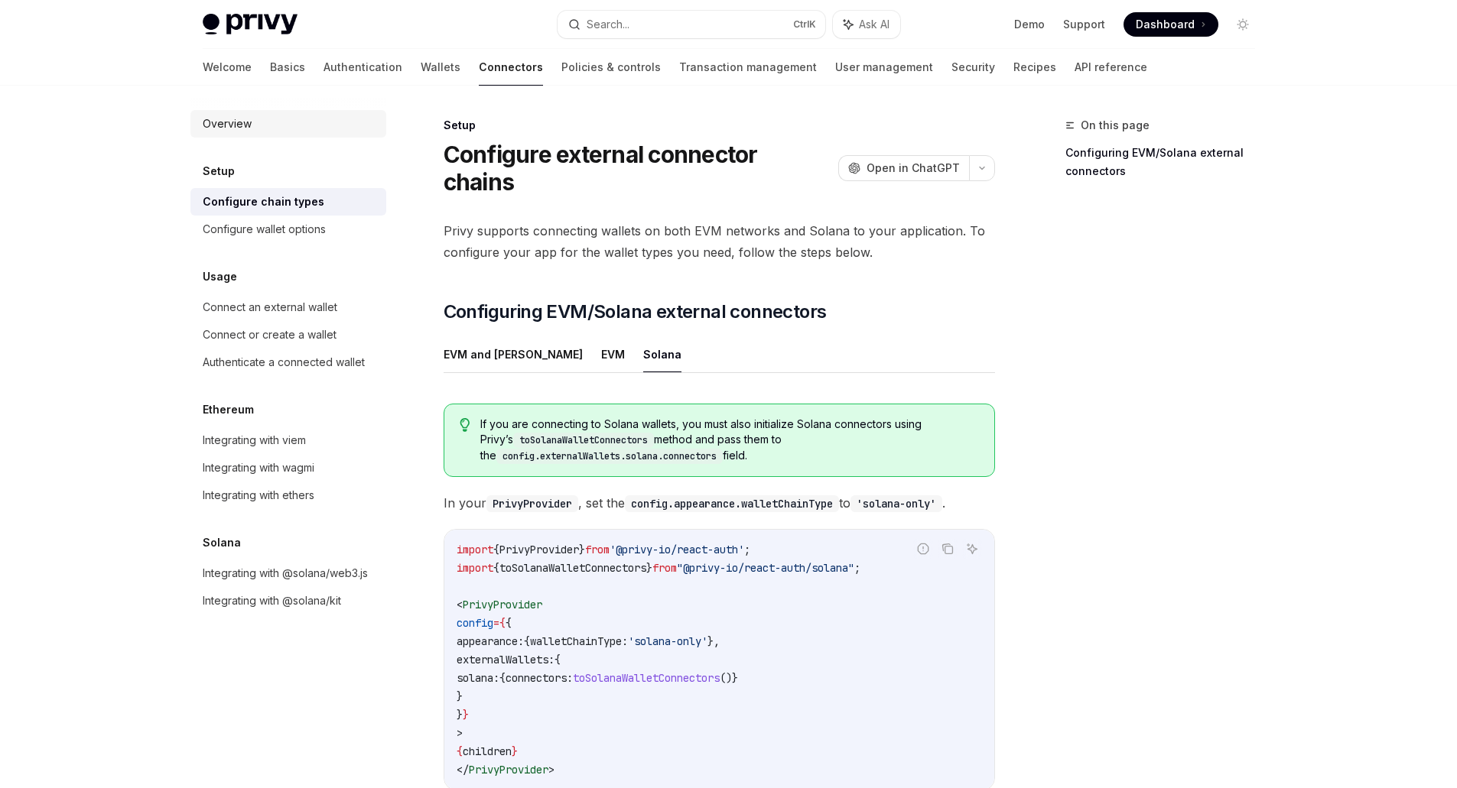
click at [231, 132] on div "Overview" at bounding box center [227, 124] width 49 height 18
type textarea "*"
